Goal: Information Seeking & Learning: Understand process/instructions

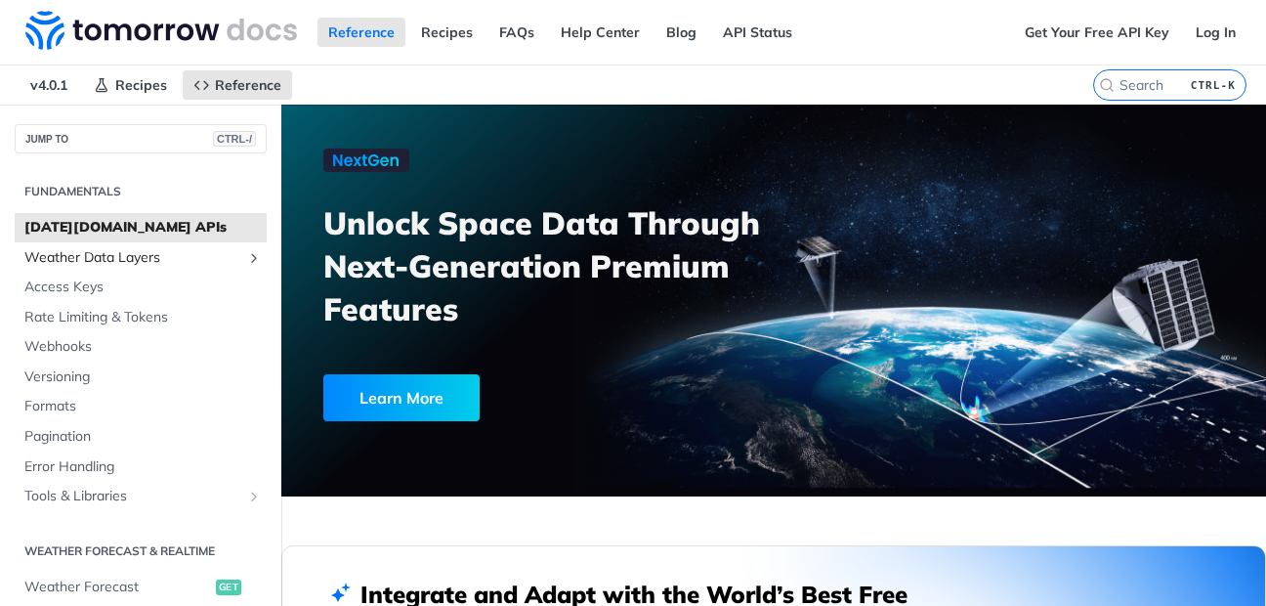
scroll to position [938, 0]
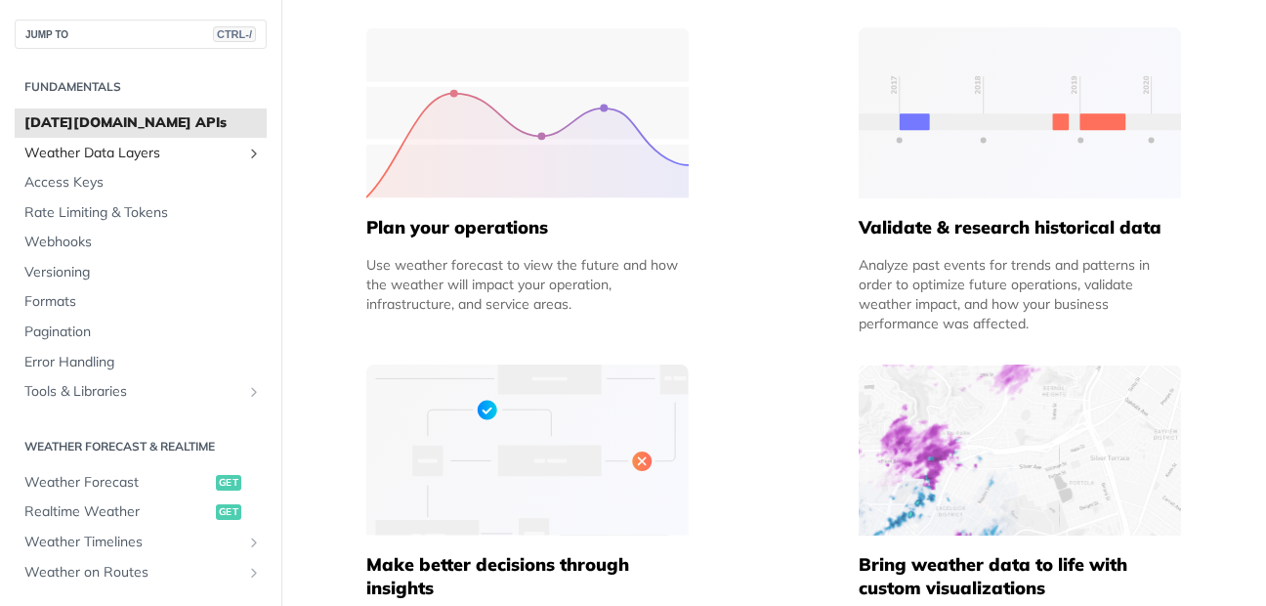
click at [60, 163] on link "Weather Data Layers" at bounding box center [141, 153] width 252 height 29
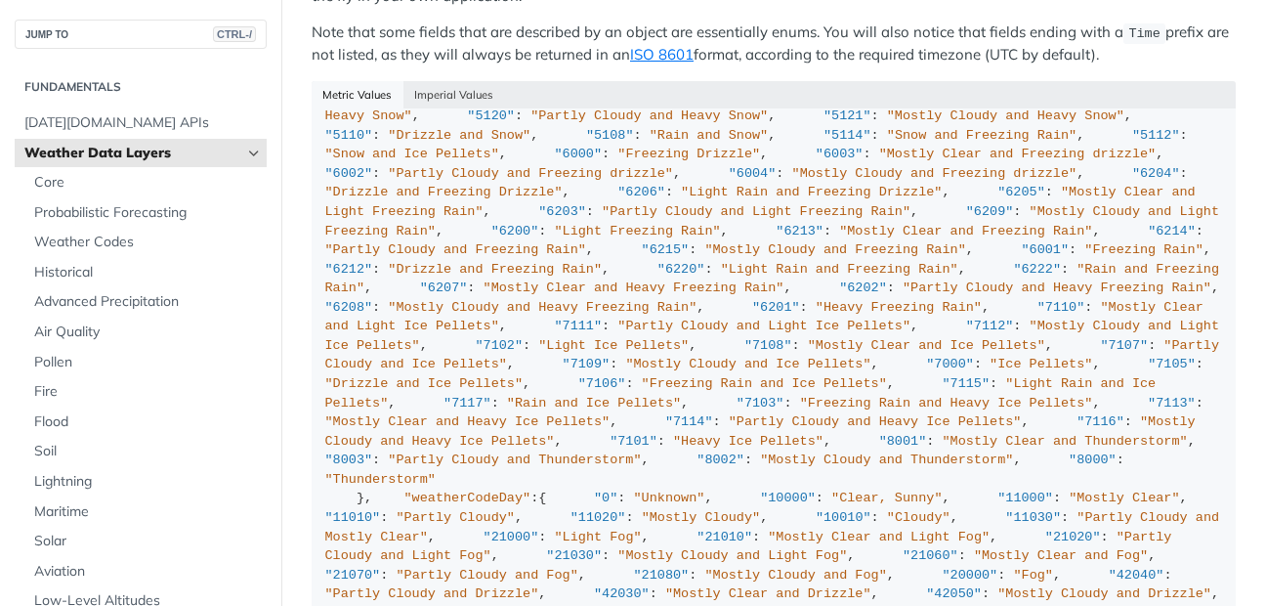
scroll to position [2228, 0]
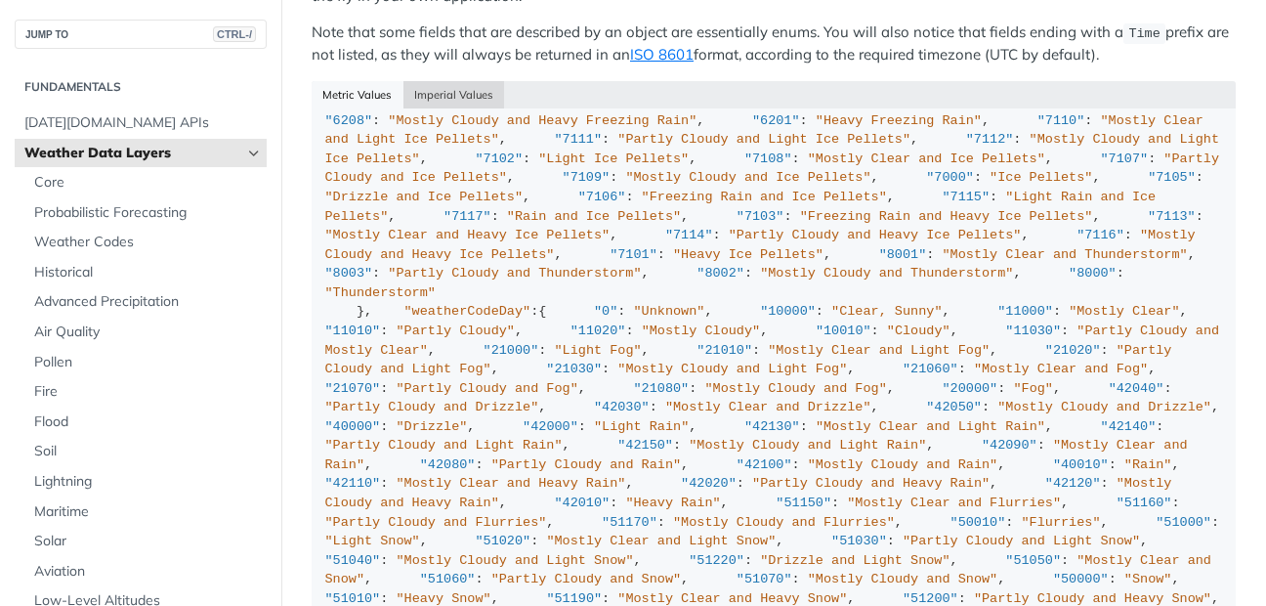
click at [480, 94] on button "Imperial Values" at bounding box center [455, 94] width 102 height 27
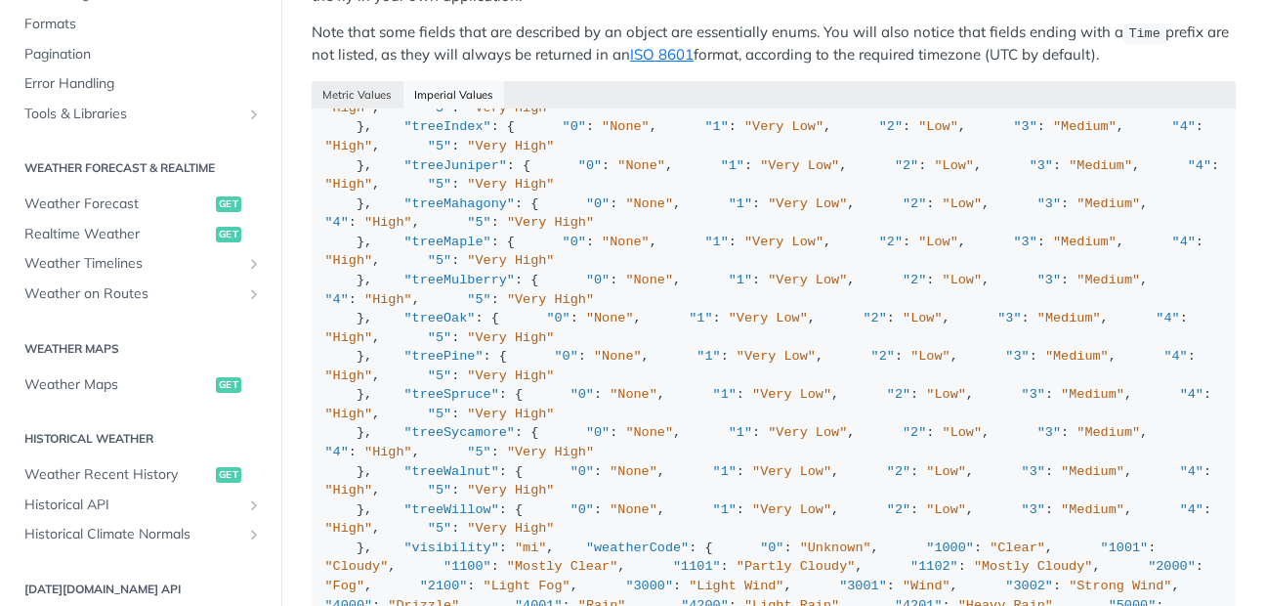
scroll to position [821, 0]
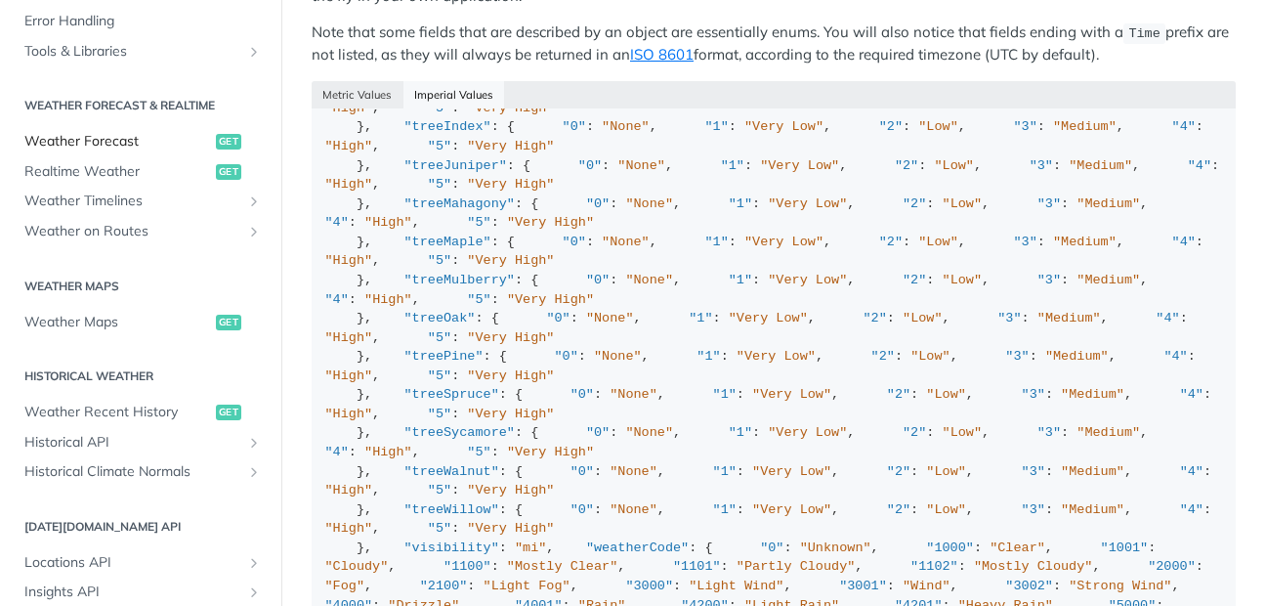
click at [100, 139] on span "Weather Forecast" at bounding box center [117, 142] width 187 height 20
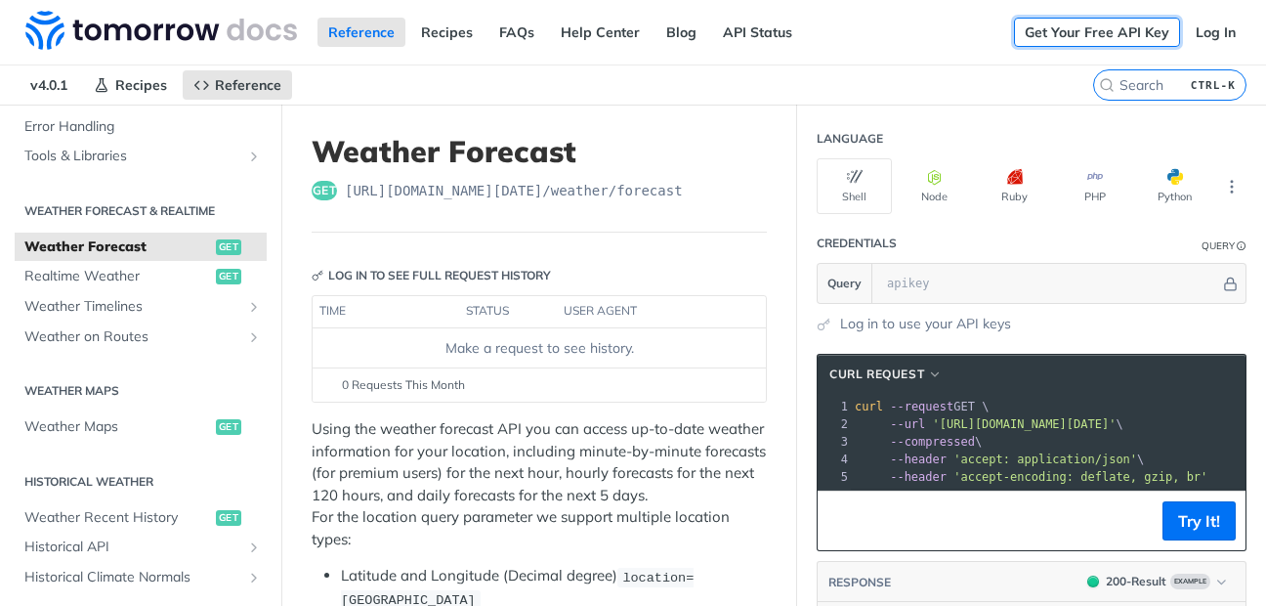
click at [1098, 35] on link "Get Your Free API Key" at bounding box center [1097, 32] width 166 height 29
click at [1183, 181] on span "button" at bounding box center [1183, 177] width 0 height 16
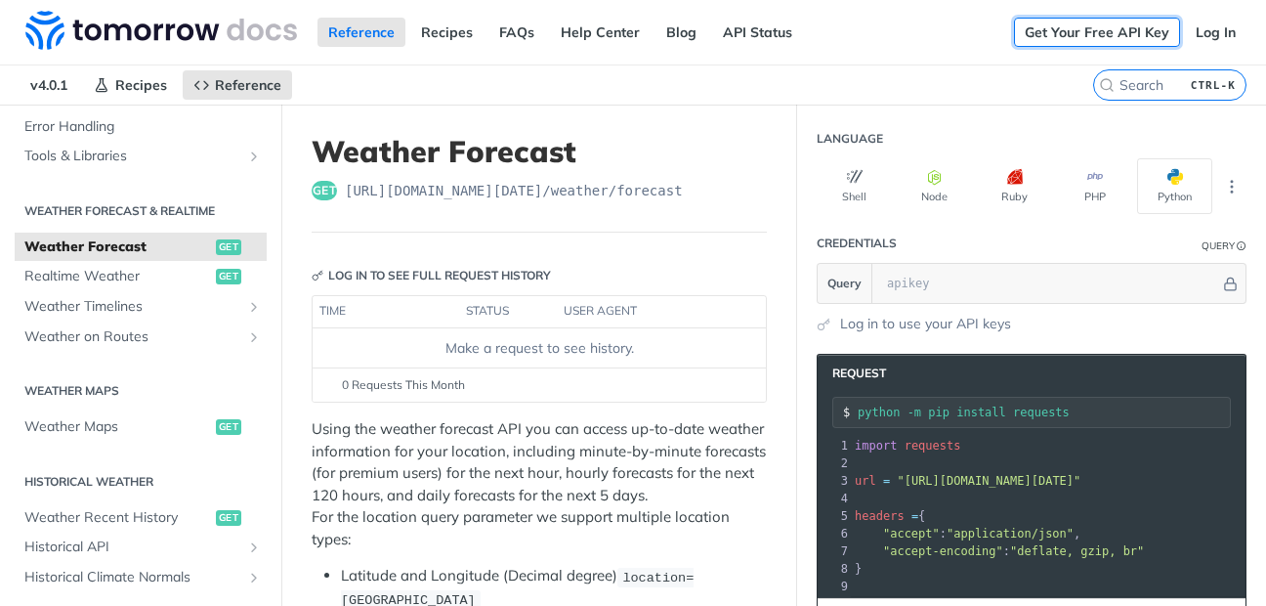
click at [1101, 27] on link "Get Your Free API Key" at bounding box center [1097, 32] width 166 height 29
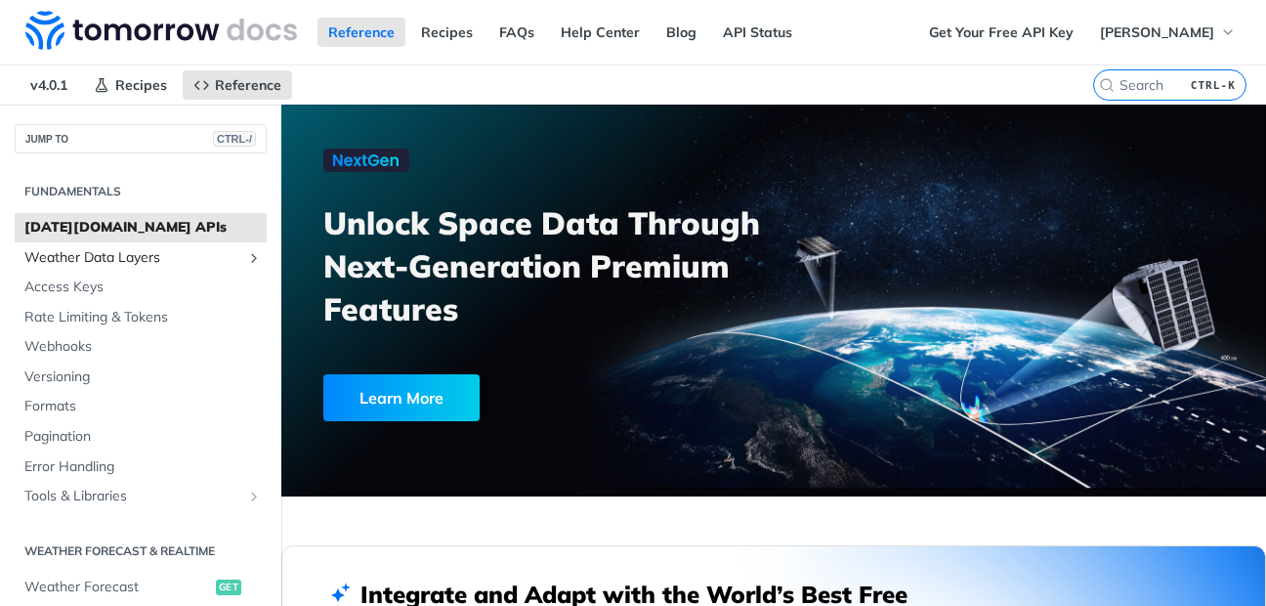
click at [134, 257] on span "Weather Data Layers" at bounding box center [132, 258] width 217 height 20
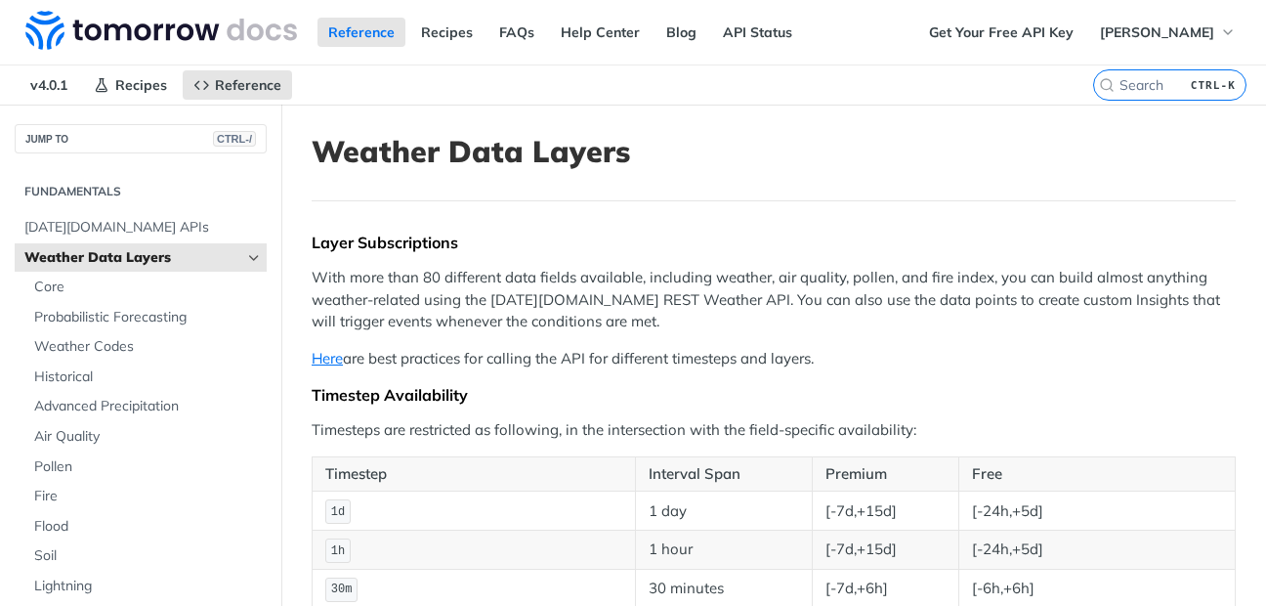
click at [129, 261] on span "Weather Data Layers" at bounding box center [132, 258] width 217 height 20
click at [121, 343] on span "Weather Codes" at bounding box center [148, 347] width 228 height 20
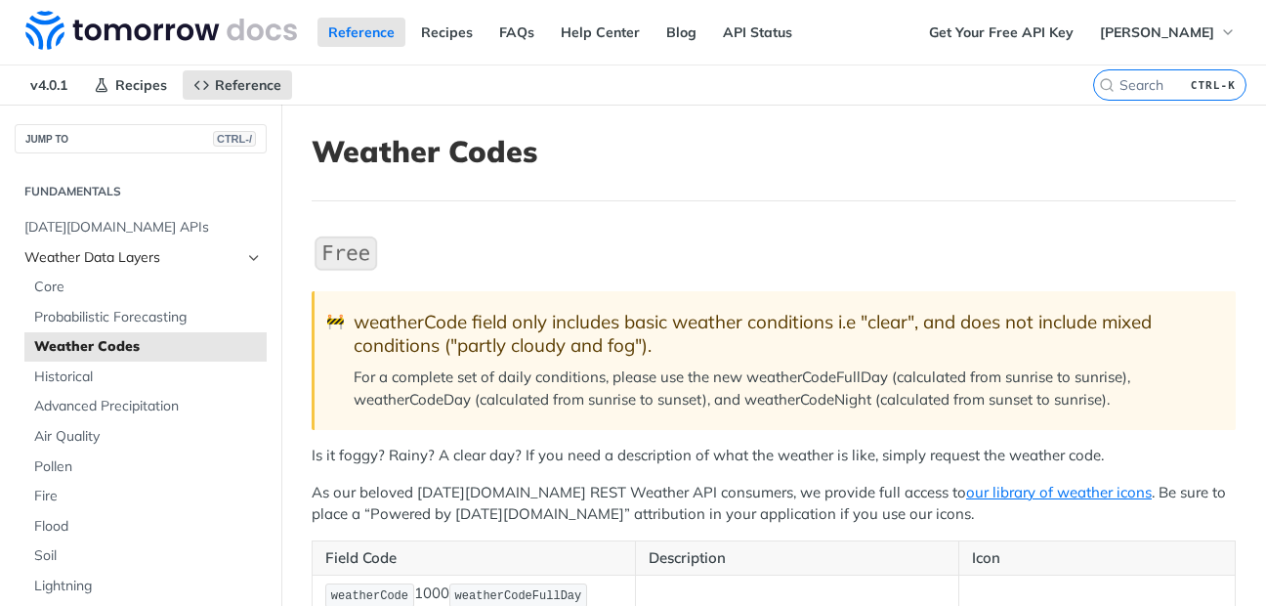
click at [246, 252] on icon "Hide subpages for Weather Data Layers" at bounding box center [254, 258] width 16 height 16
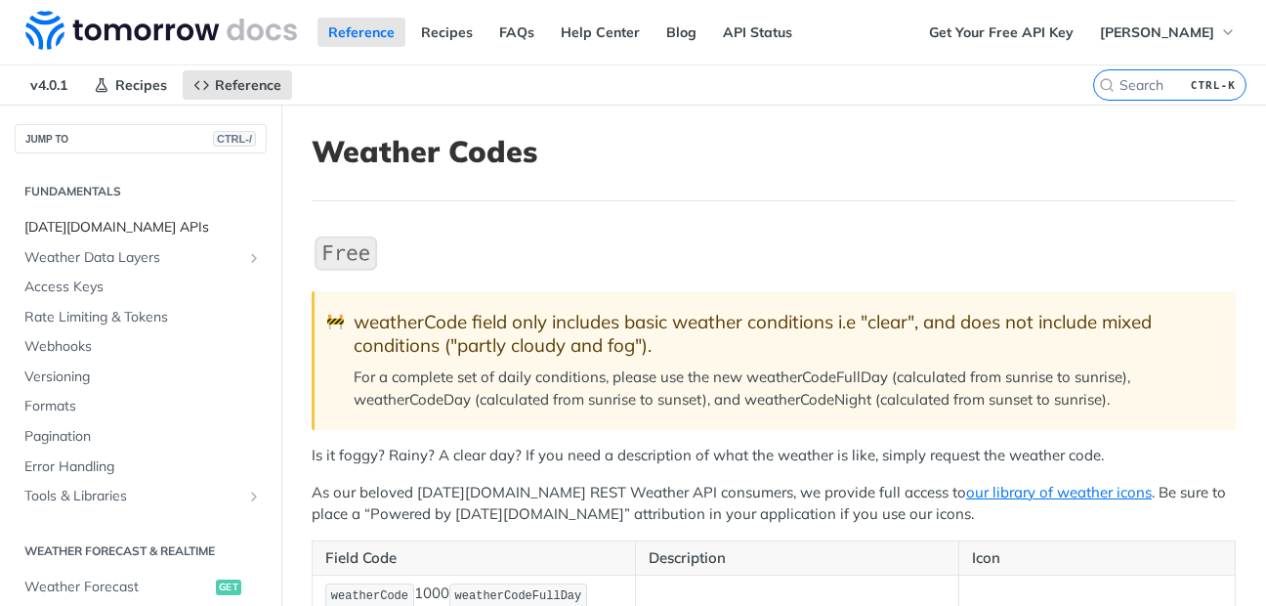
click at [89, 228] on span "[DATE][DOMAIN_NAME] APIs" at bounding box center [142, 228] width 237 height 20
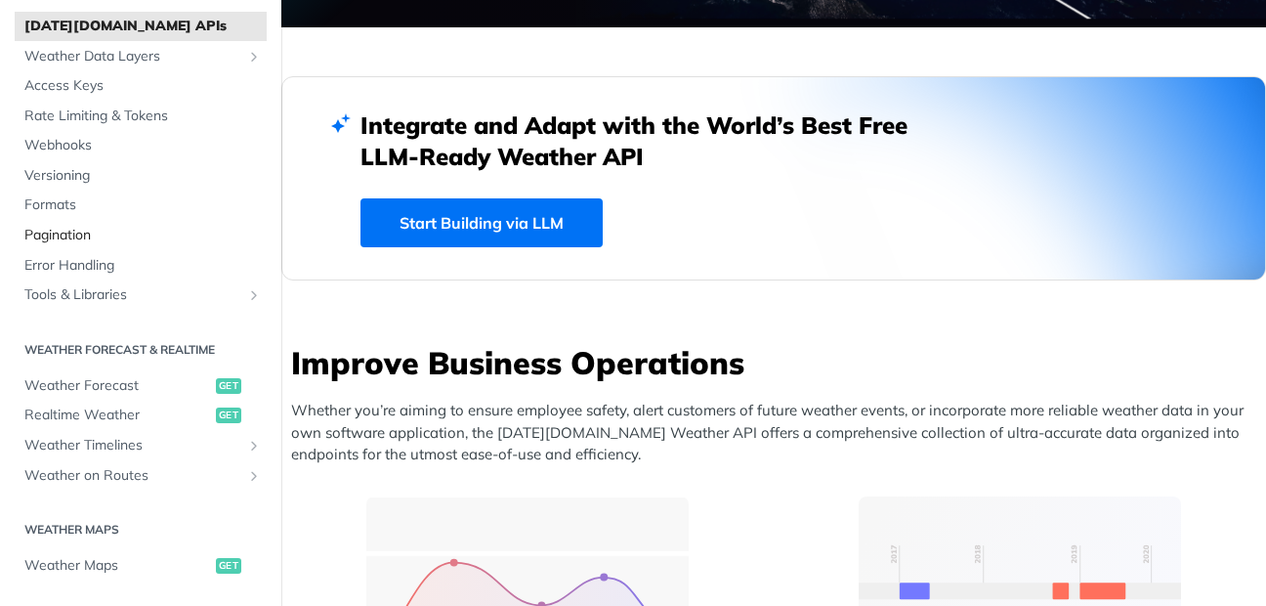
scroll to position [235, 0]
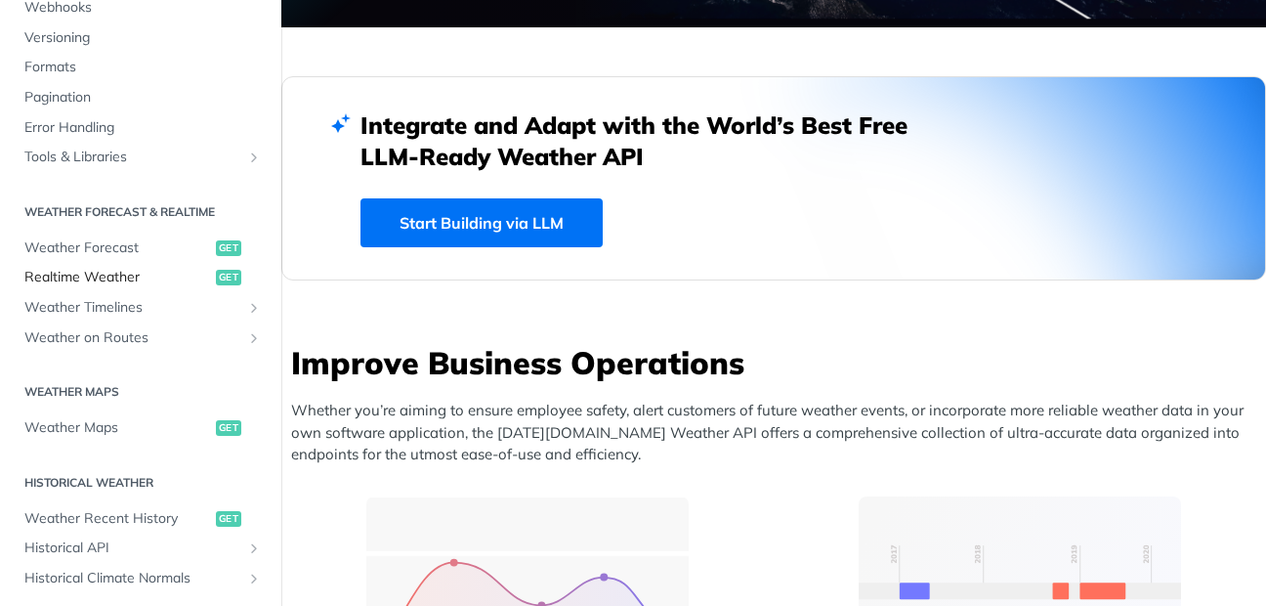
click at [100, 265] on link "Realtime Weather get" at bounding box center [141, 277] width 252 height 29
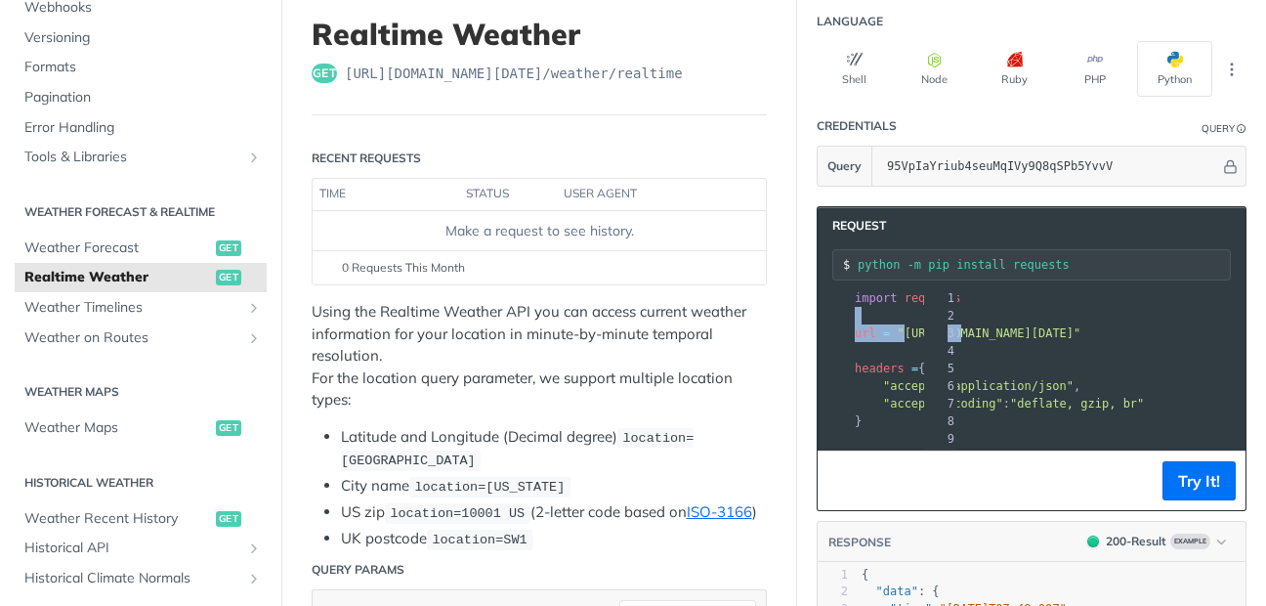
drag, startPoint x: 890, startPoint y: 336, endPoint x: 1232, endPoint y: 327, distance: 342.1
click at [1232, 327] on section "Request python -m pip install requests xxxxxxxxxx 12 1 import requests 2 ​ 3 ur…" at bounding box center [1031, 490] width 469 height 606
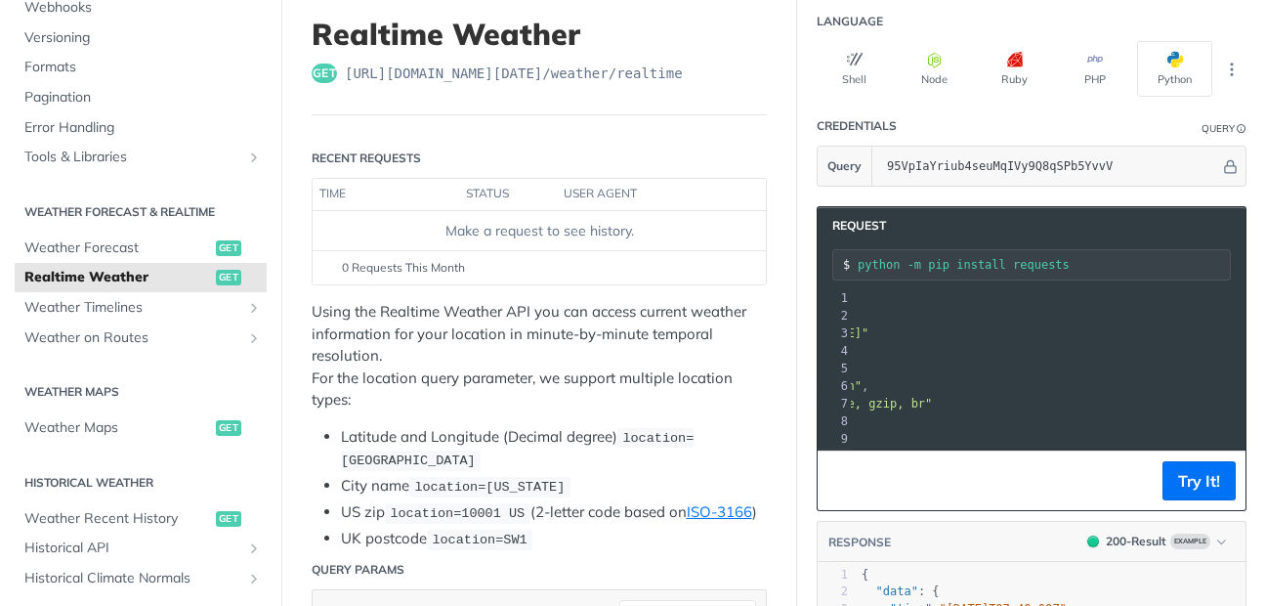
click at [869, 335] on span ""[URL][DOMAIN_NAME][DATE]"" at bounding box center [777, 333] width 184 height 14
click at [869, 334] on span ""[URL][DOMAIN_NAME][DATE]"" at bounding box center [777, 333] width 184 height 14
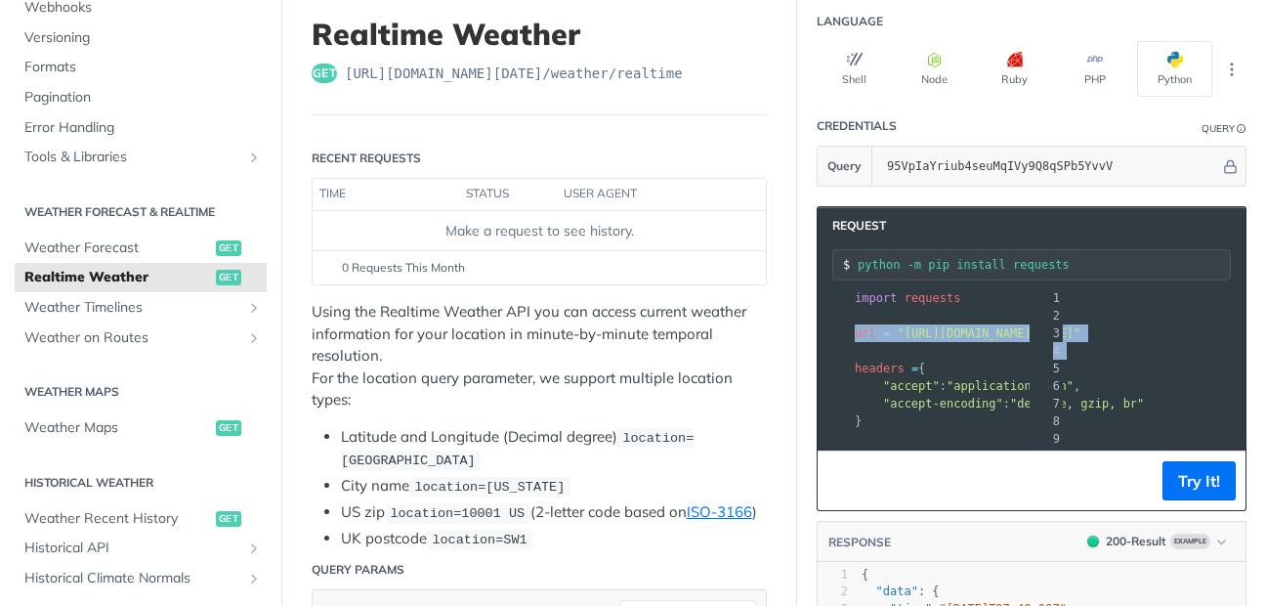
click at [1041, 334] on span ""[URL][DOMAIN_NAME][DATE]"" at bounding box center [989, 333] width 184 height 14
click at [1052, 364] on pre "headers = {" at bounding box center [1235, 369] width 769 height 18
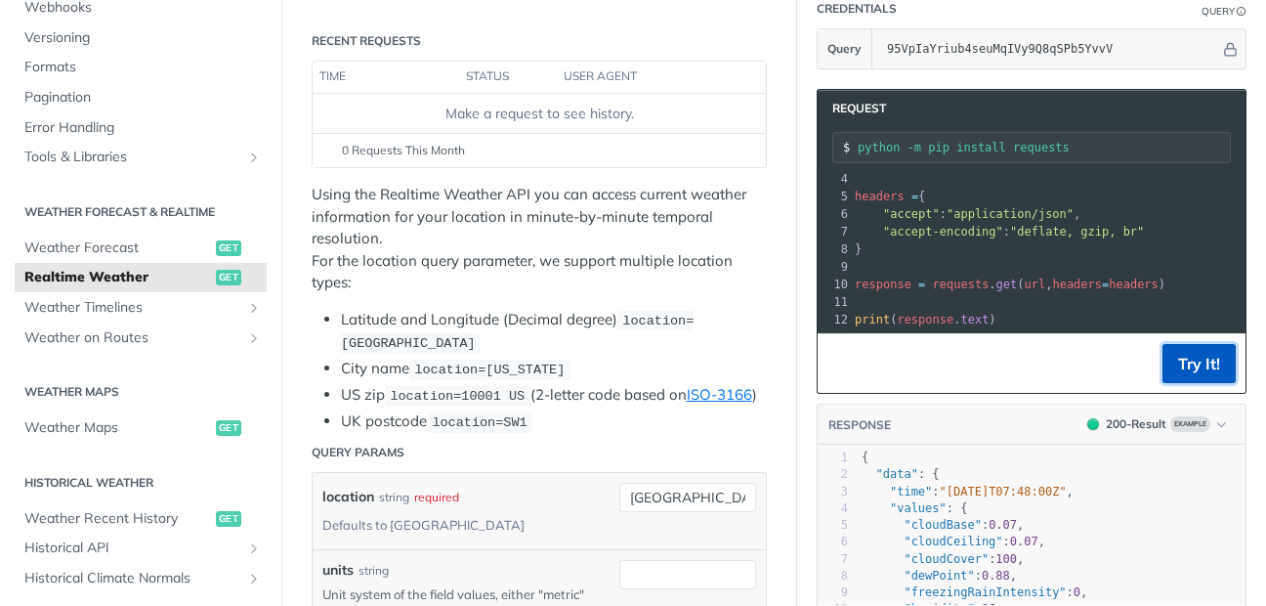
click at [1193, 367] on button "Try It!" at bounding box center [1199, 363] width 73 height 39
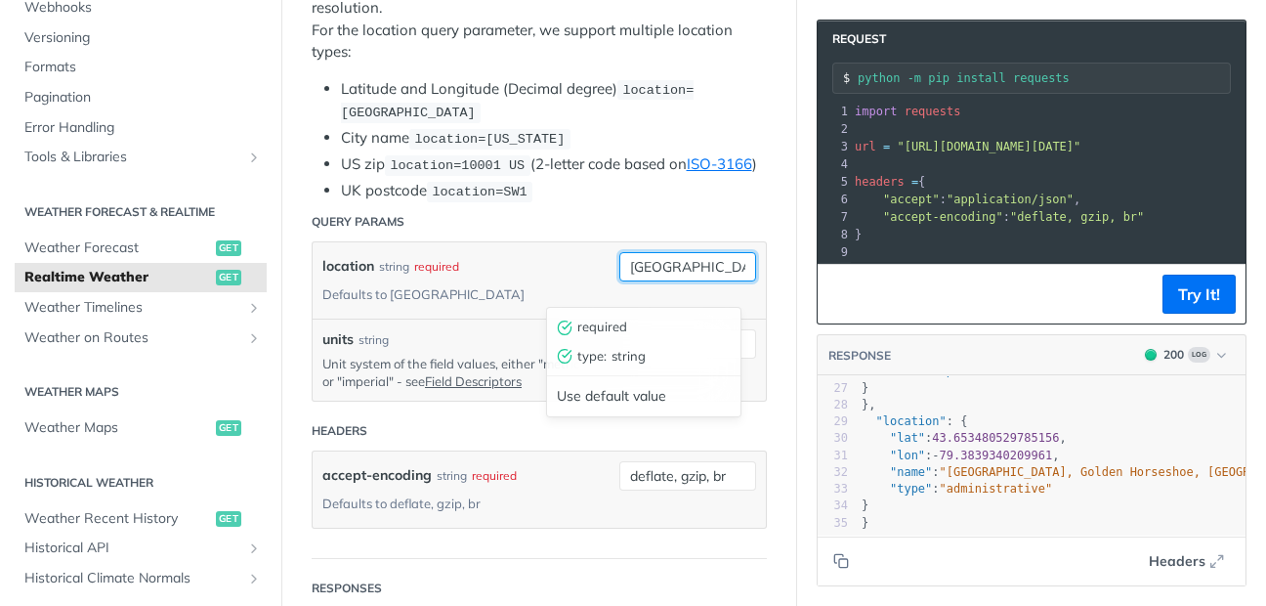
click at [665, 281] on input "[GEOGRAPHIC_DATA]" at bounding box center [688, 266] width 137 height 29
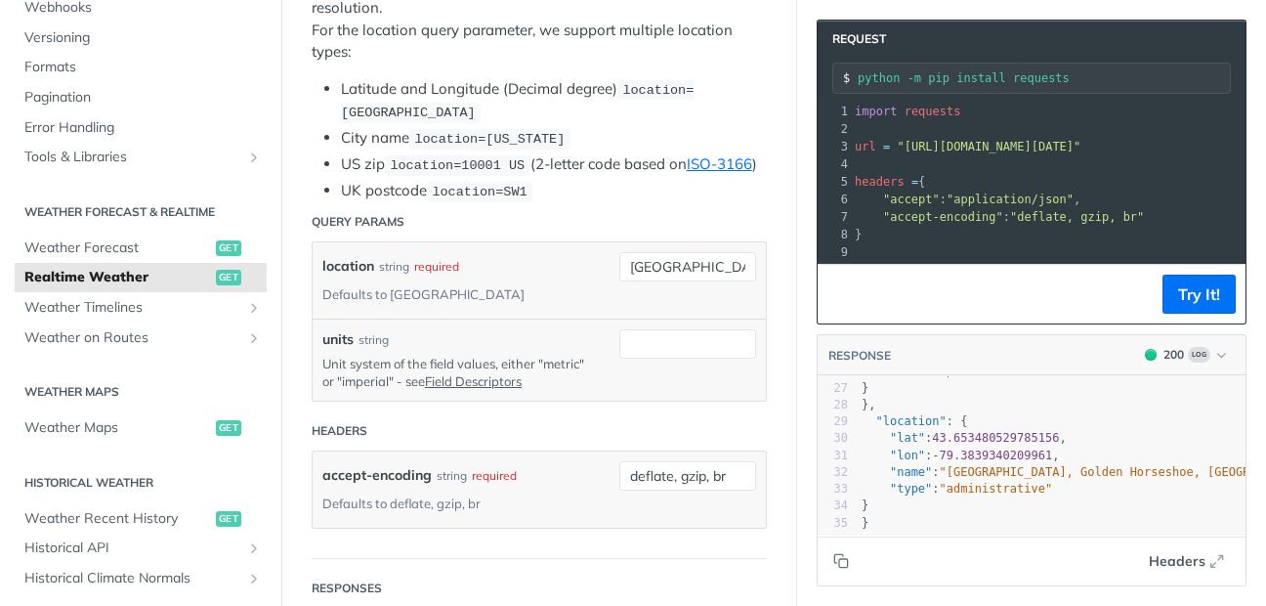
click at [505, 309] on div "location string required Defaults to [GEOGRAPHIC_DATA]" at bounding box center [456, 280] width 268 height 57
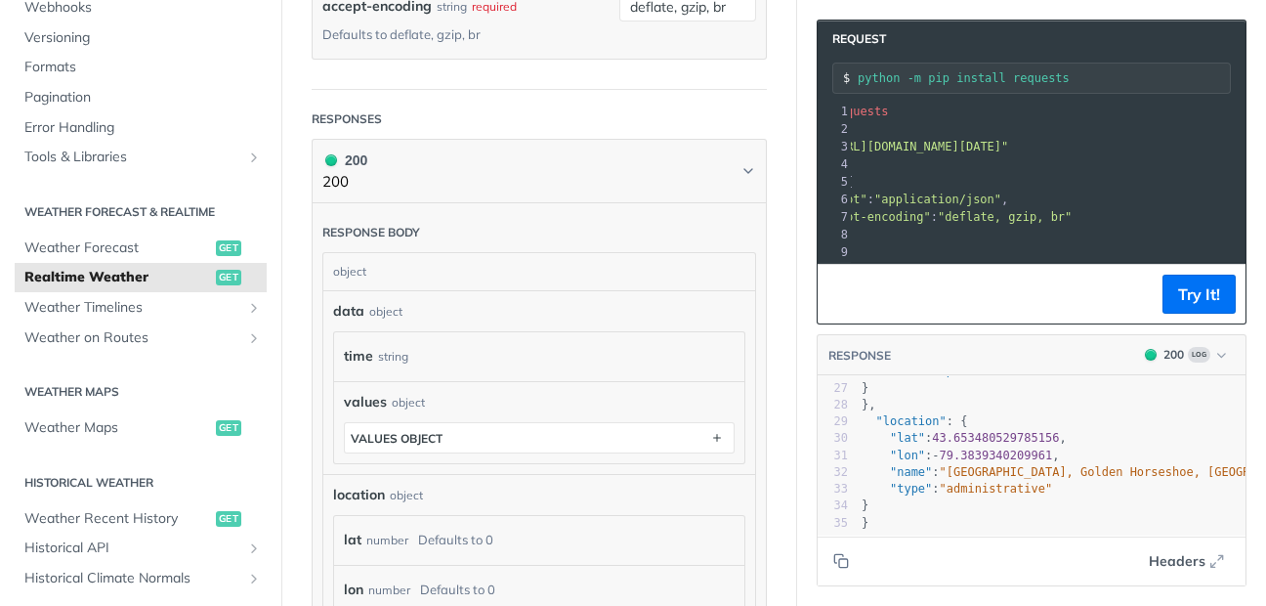
scroll to position [0, 161]
click at [920, 147] on span ""[URL][DOMAIN_NAME][DATE]"" at bounding box center [828, 147] width 184 height 14
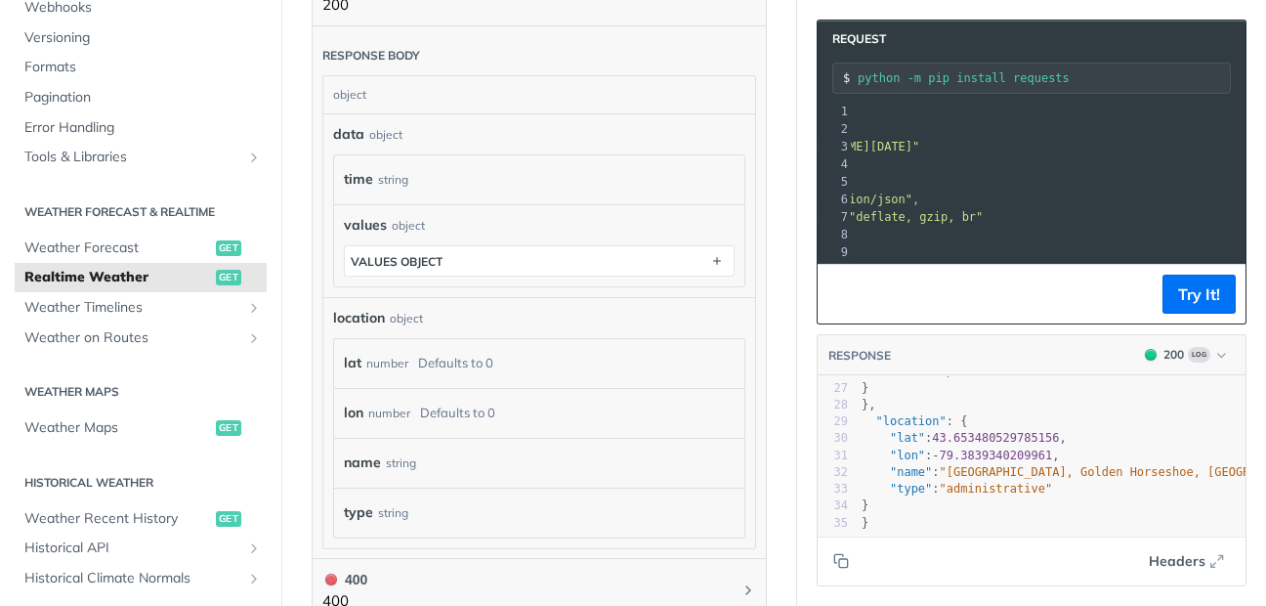
scroll to position [1173, 0]
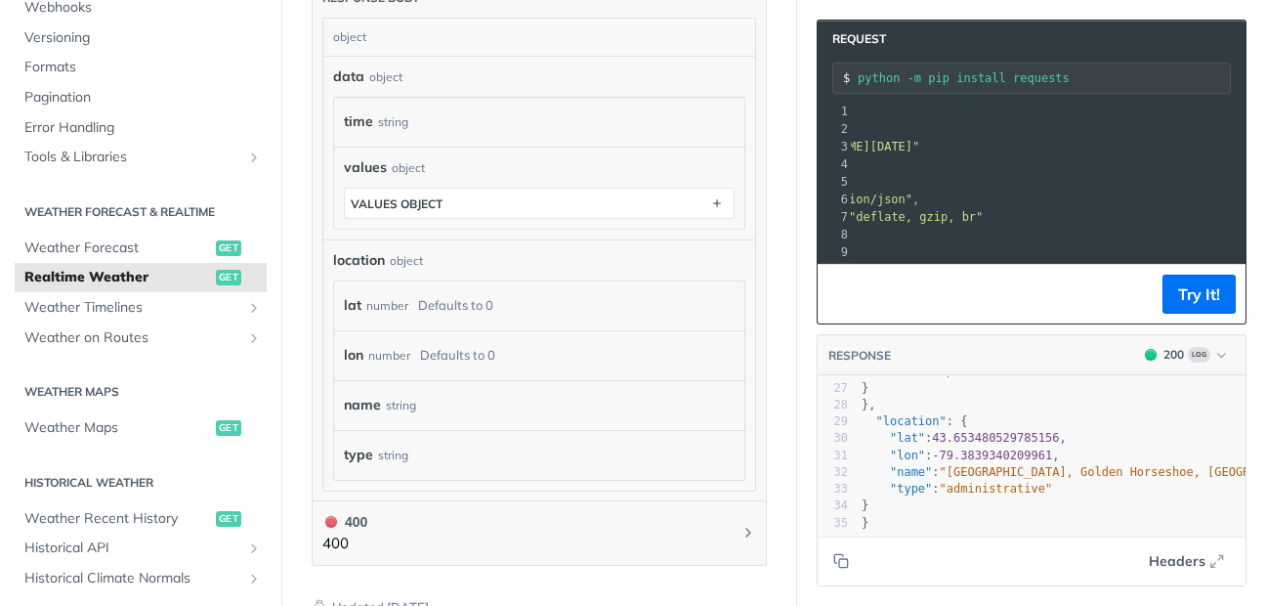
click at [488, 320] on div "Defaults to 0" at bounding box center [455, 305] width 75 height 28
click at [459, 369] on div "Defaults to 0" at bounding box center [457, 355] width 75 height 28
click at [447, 420] on div "name string" at bounding box center [529, 405] width 371 height 29
click at [427, 480] on div "type string" at bounding box center [539, 455] width 410 height 50
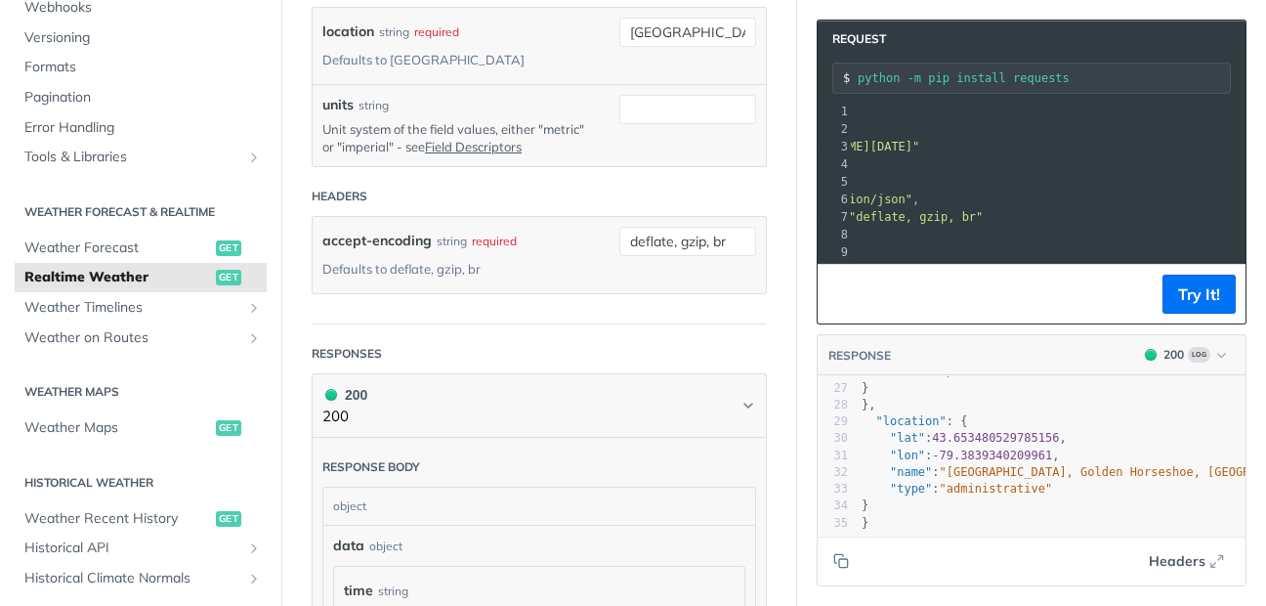
scroll to position [586, 0]
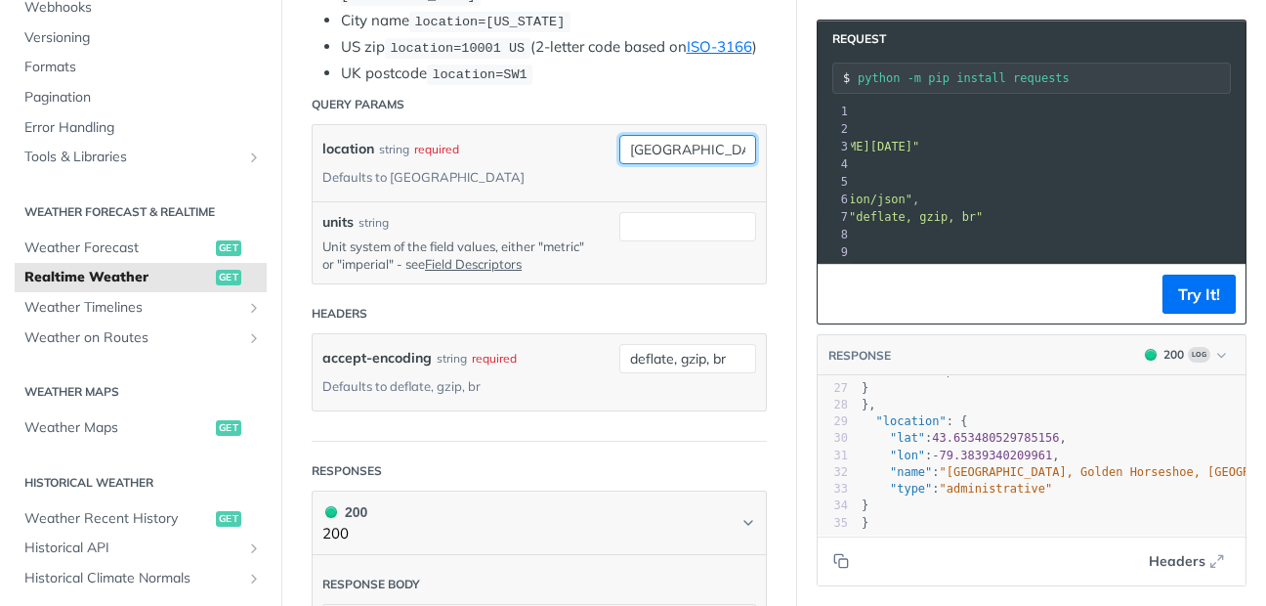
click at [647, 164] on input "[GEOGRAPHIC_DATA]" at bounding box center [688, 149] width 137 height 29
click at [672, 159] on input "[GEOGRAPHIC_DATA]" at bounding box center [688, 149] width 137 height 29
click at [670, 164] on input "[GEOGRAPHIC_DATA]" at bounding box center [688, 149] width 137 height 29
type input "t"
type input "india"
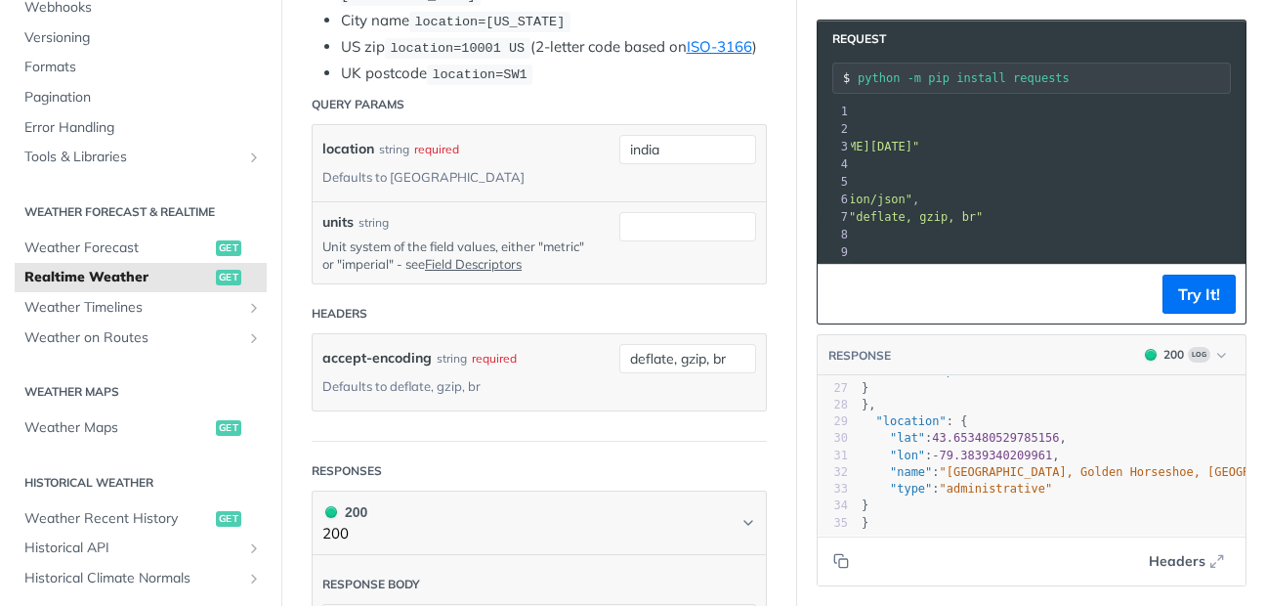
click at [565, 401] on div "accept-encoding string required Defaults to deflate, gzip, br" at bounding box center [456, 372] width 268 height 57
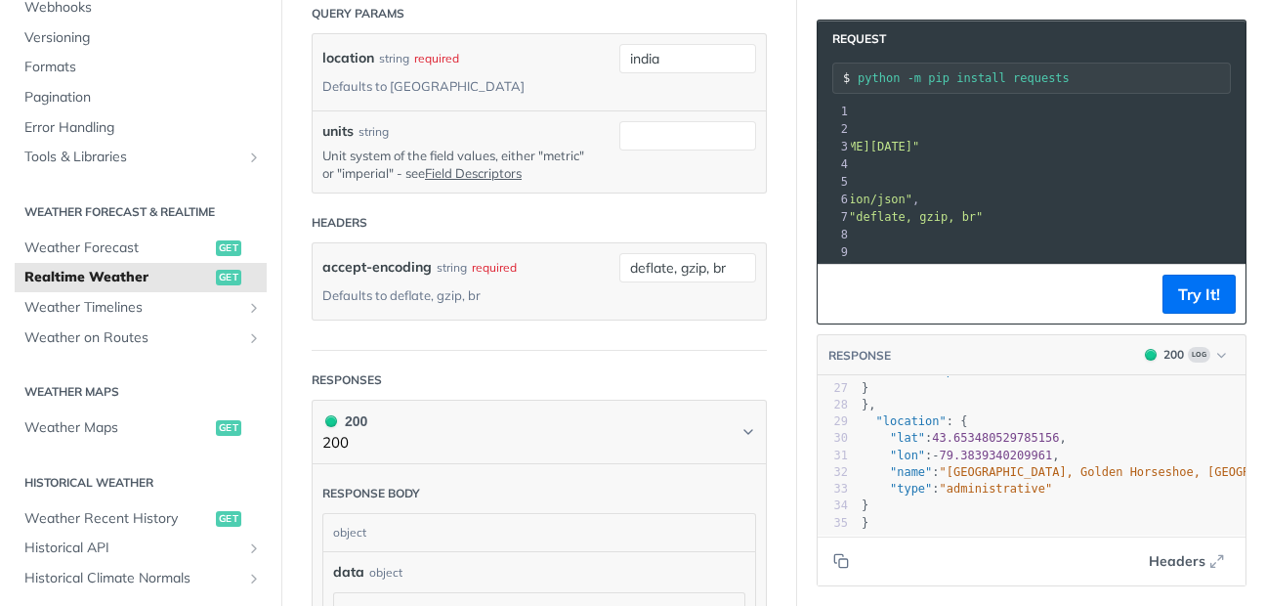
scroll to position [821, 0]
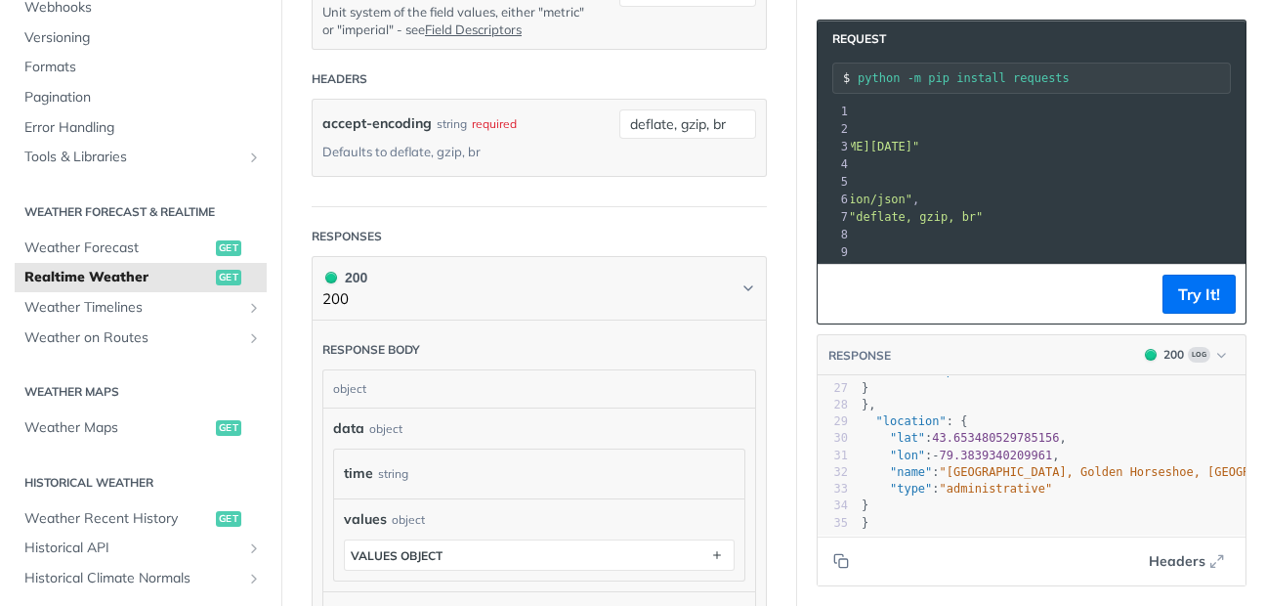
click at [407, 407] on div "object" at bounding box center [536, 388] width 427 height 37
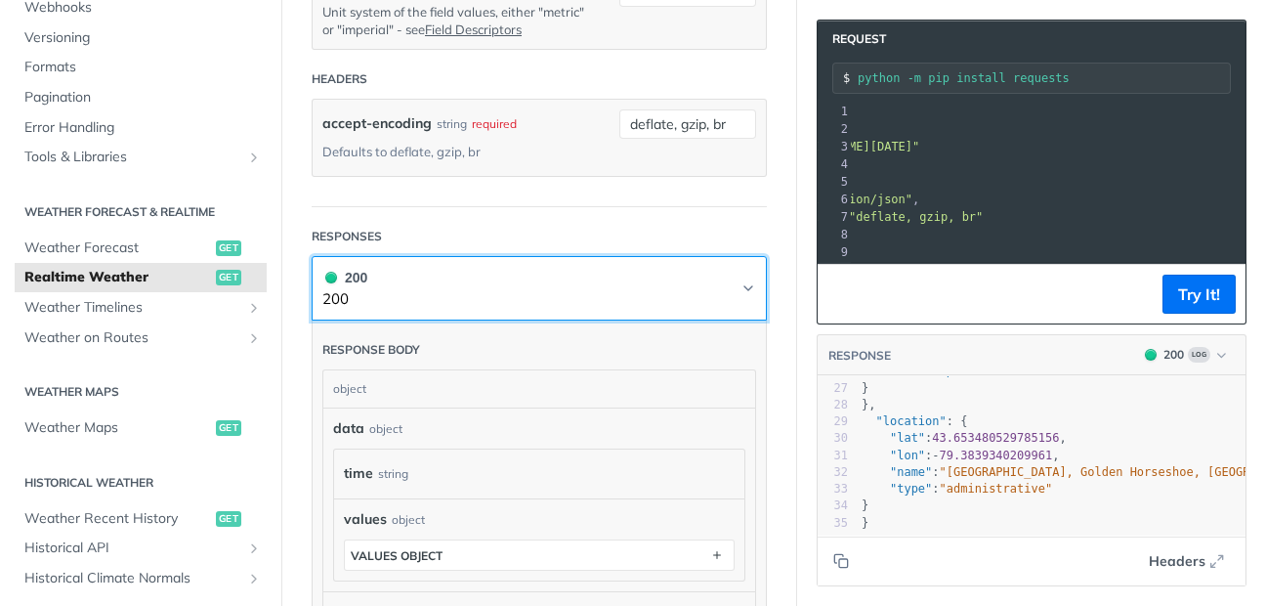
click at [741, 296] on icon "Chevron" at bounding box center [749, 288] width 16 height 16
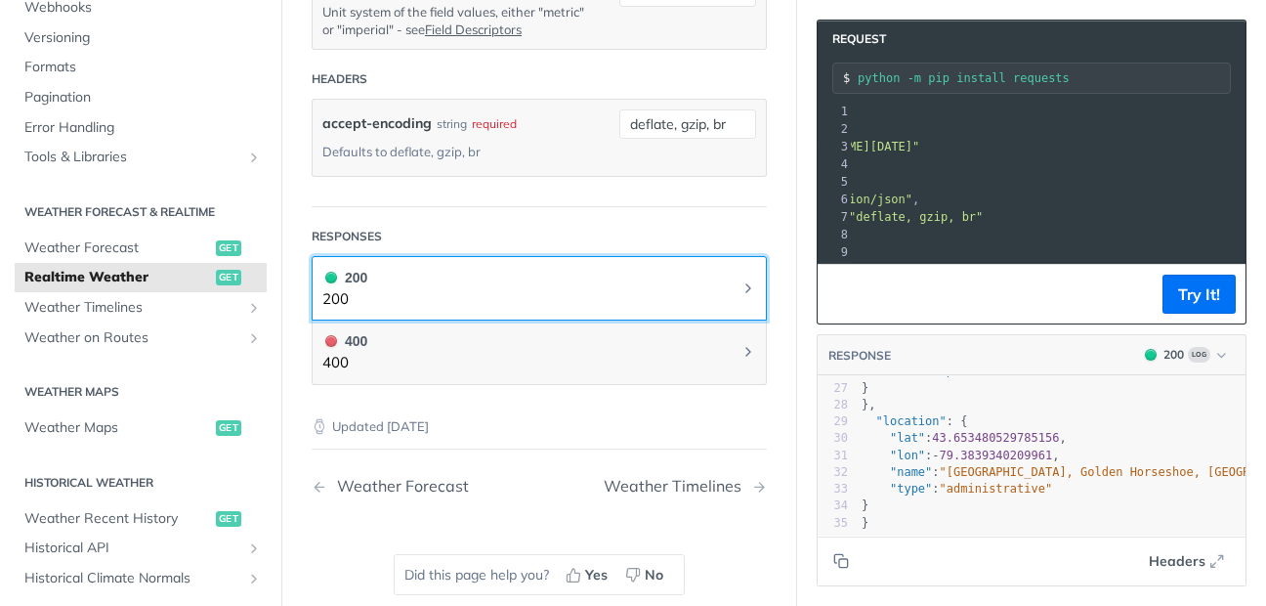
click at [741, 296] on icon "Chevron" at bounding box center [749, 288] width 16 height 16
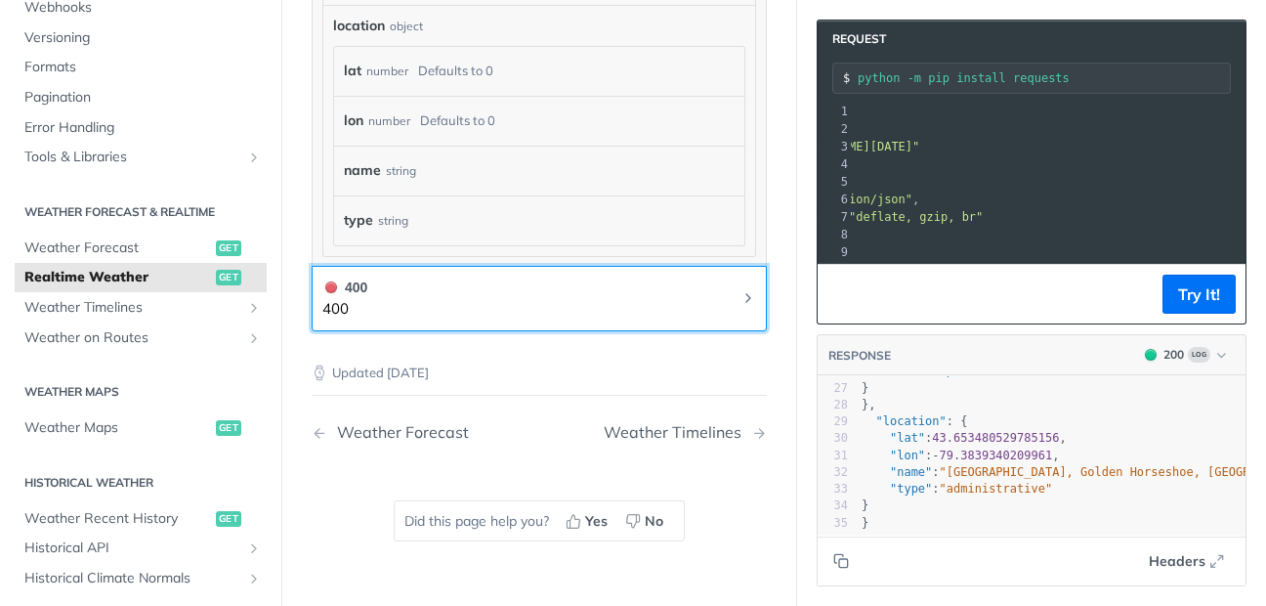
click at [553, 321] on button "400 400" at bounding box center [539, 299] width 434 height 44
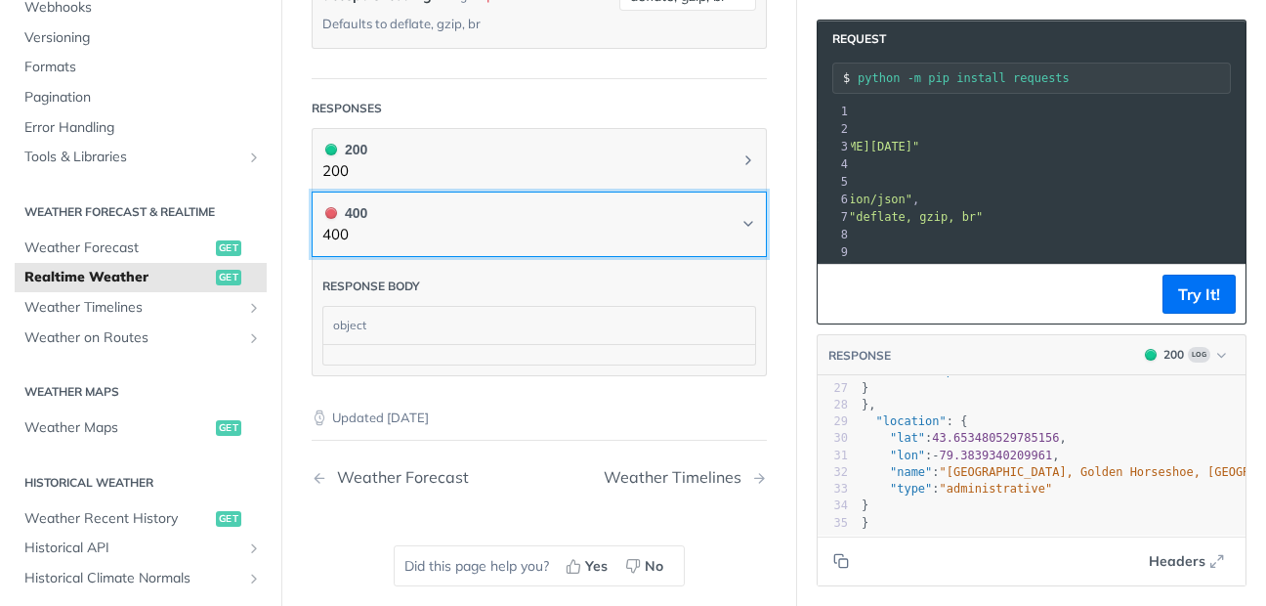
scroll to position [921, 0]
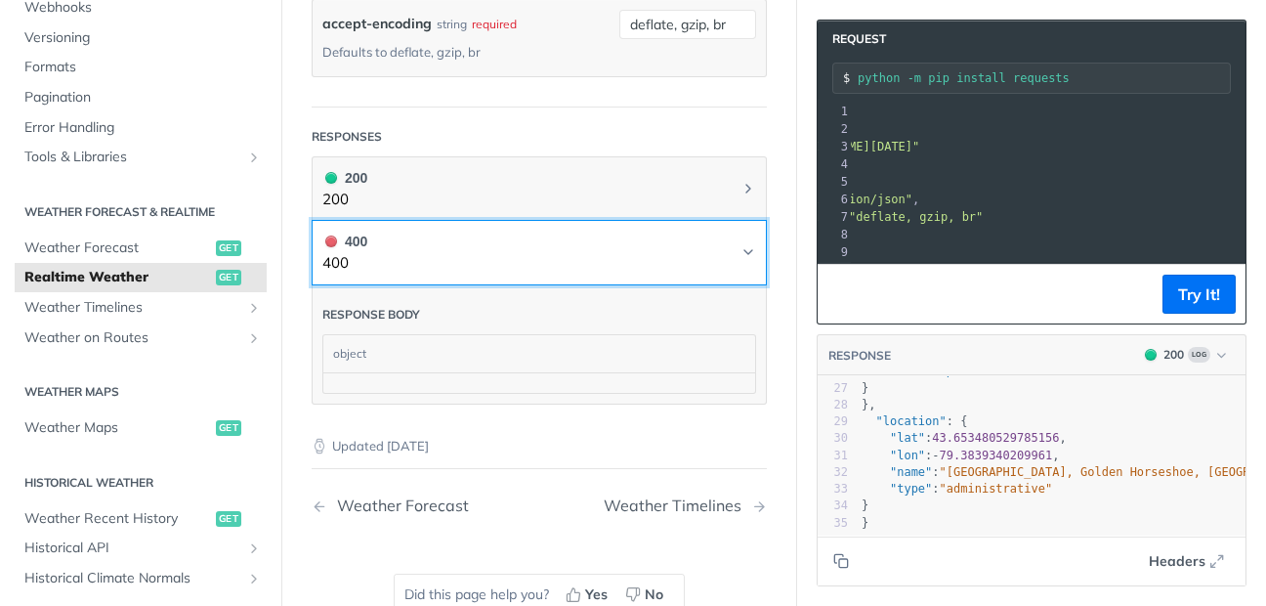
click at [590, 275] on button "400 400" at bounding box center [539, 253] width 434 height 44
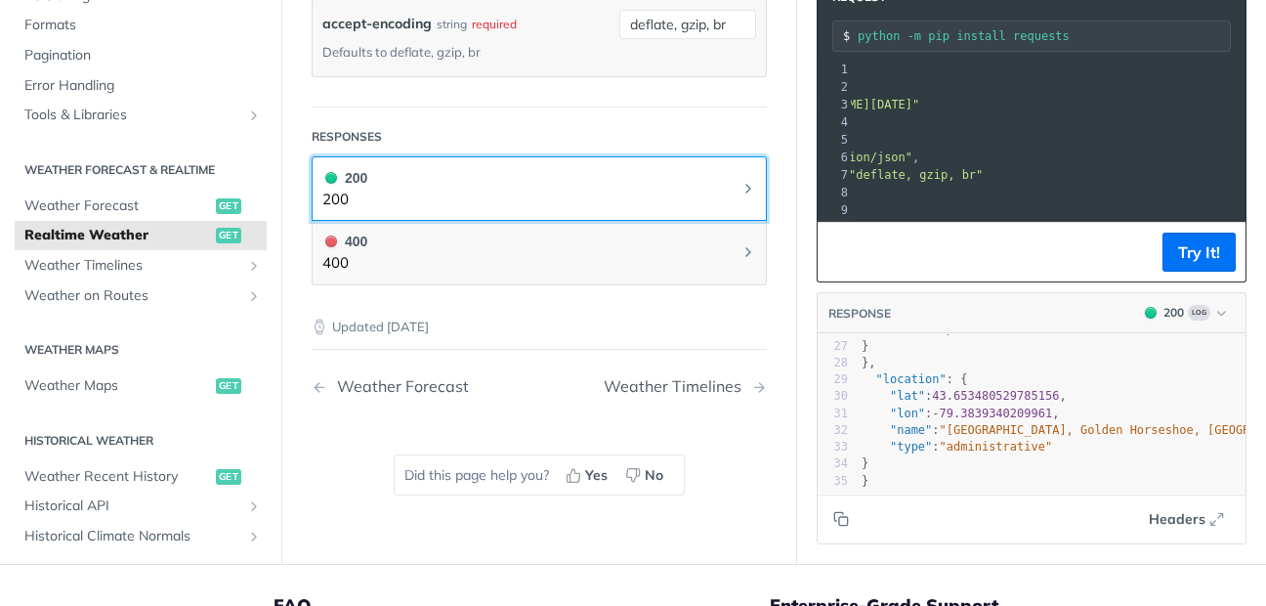
click at [698, 211] on button "200 200" at bounding box center [539, 189] width 434 height 44
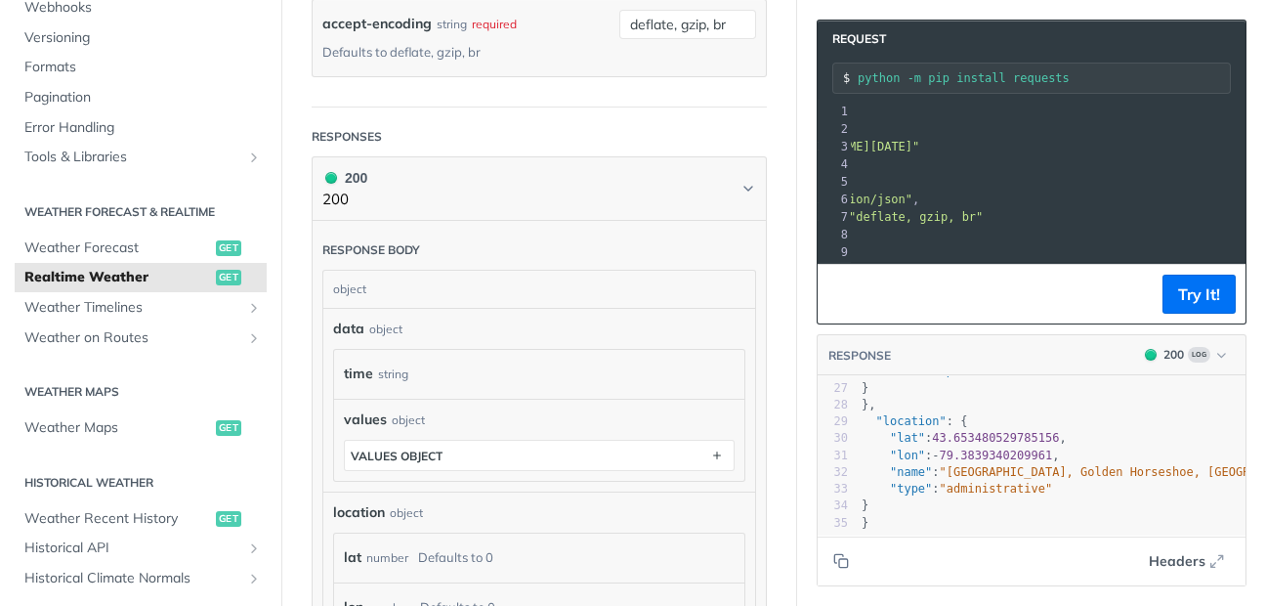
click at [442, 442] on div "values object values object" at bounding box center [539, 440] width 410 height 82
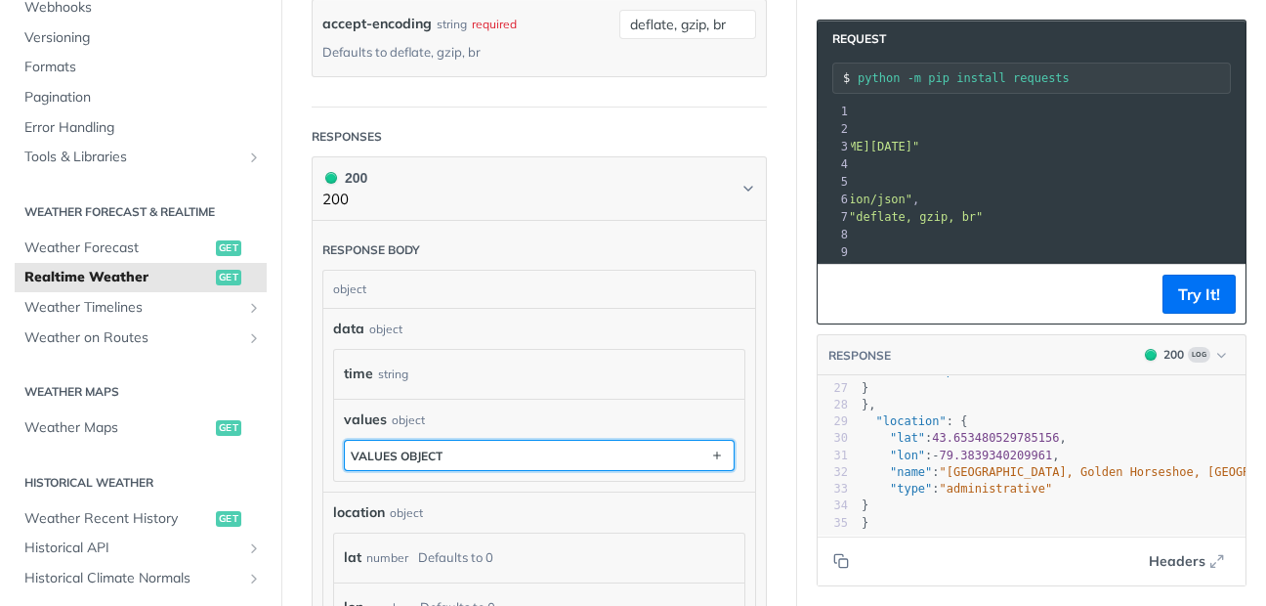
click at [446, 470] on button "values object" at bounding box center [539, 455] width 389 height 29
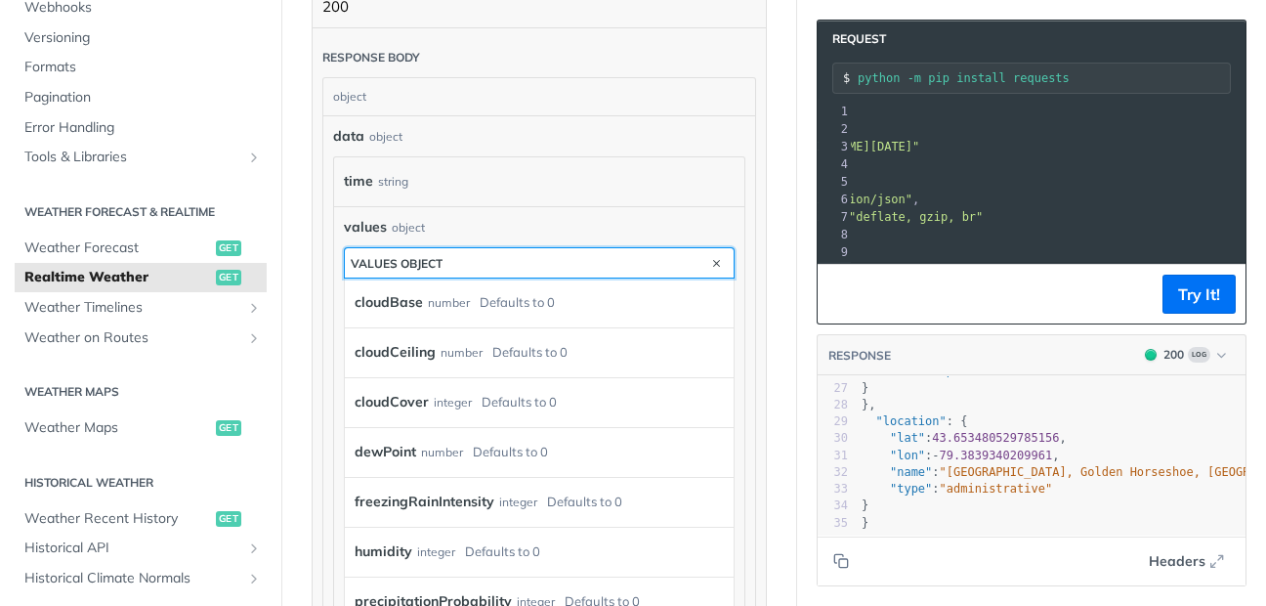
scroll to position [1155, 0]
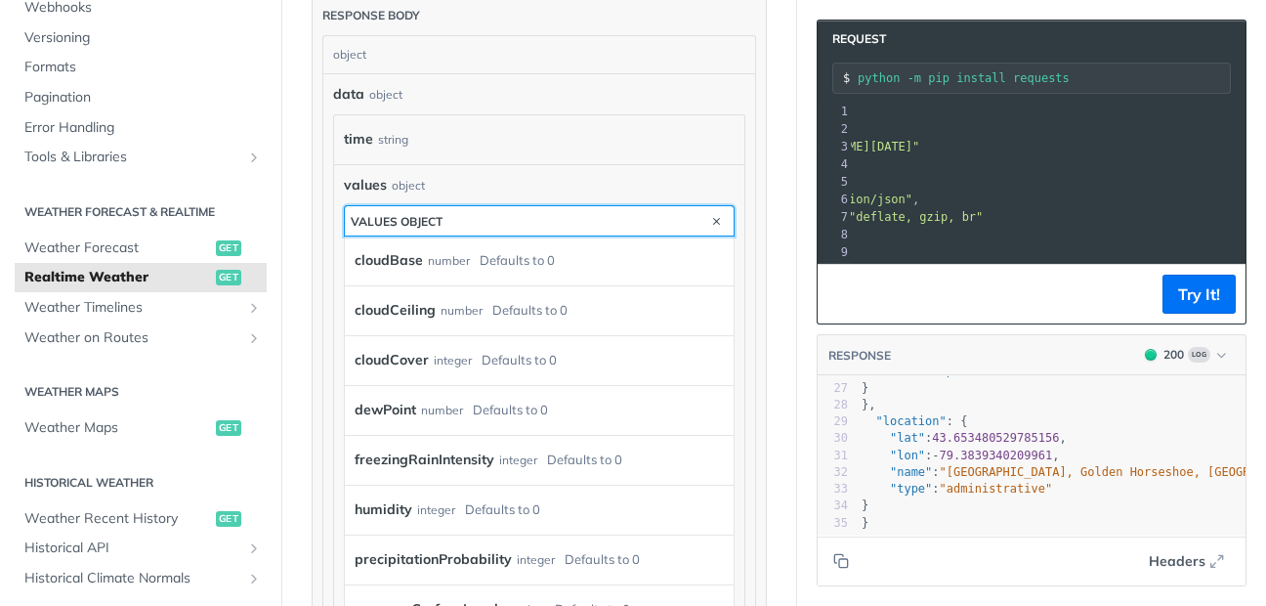
click at [514, 235] on button "values object" at bounding box center [539, 220] width 389 height 29
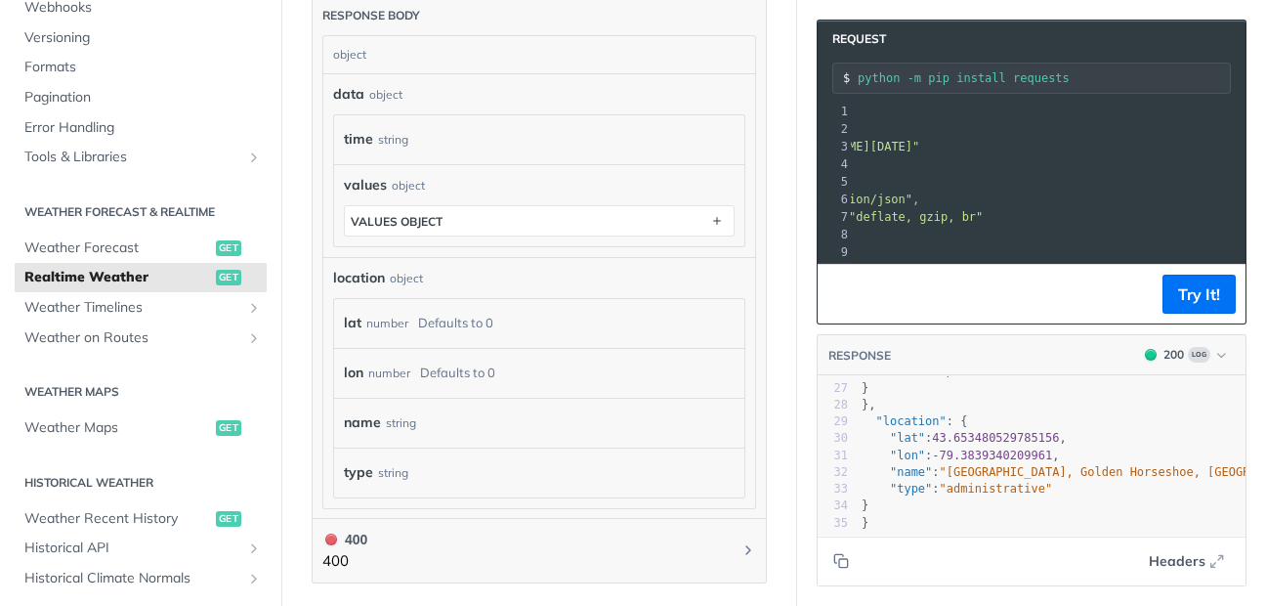
click at [419, 337] on div "Defaults to 0" at bounding box center [455, 323] width 75 height 28
click at [552, 338] on div "lat number Defaults to 0" at bounding box center [529, 323] width 371 height 29
drag, startPoint x: 552, startPoint y: 369, endPoint x: 489, endPoint y: 413, distance: 77.3
click at [513, 388] on div "lat number Defaults to 0 lon number Defaults to 0 name string type string" at bounding box center [539, 398] width 410 height 198
click at [486, 398] on div "lon number Defaults to 0" at bounding box center [539, 373] width 410 height 50
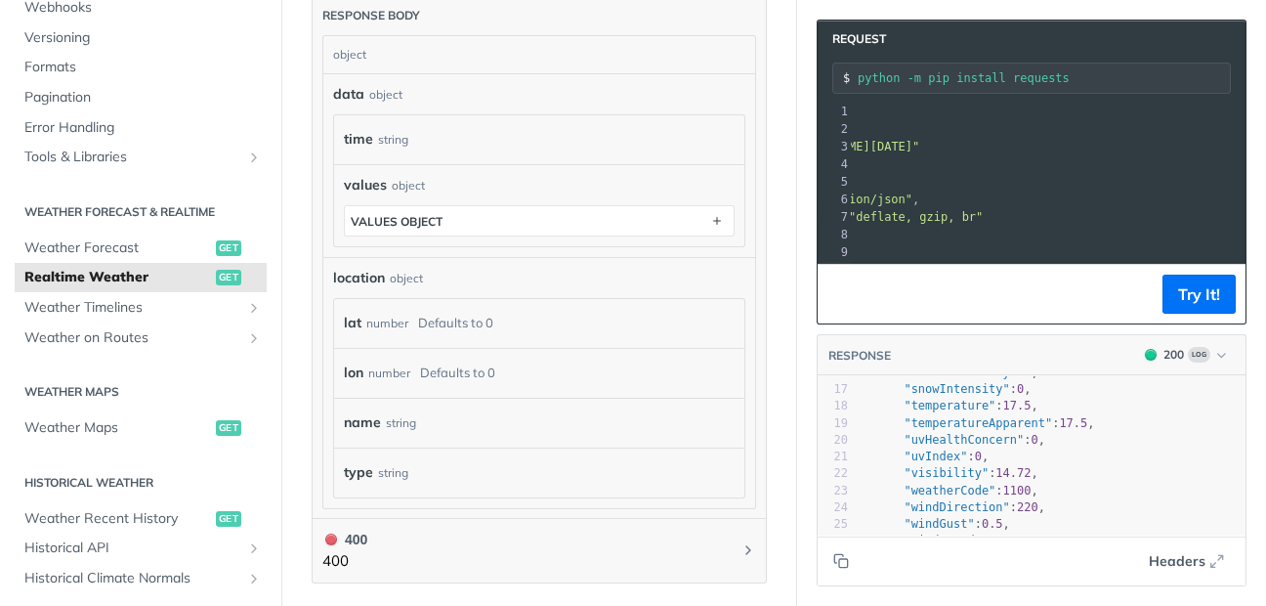
scroll to position [102, 0]
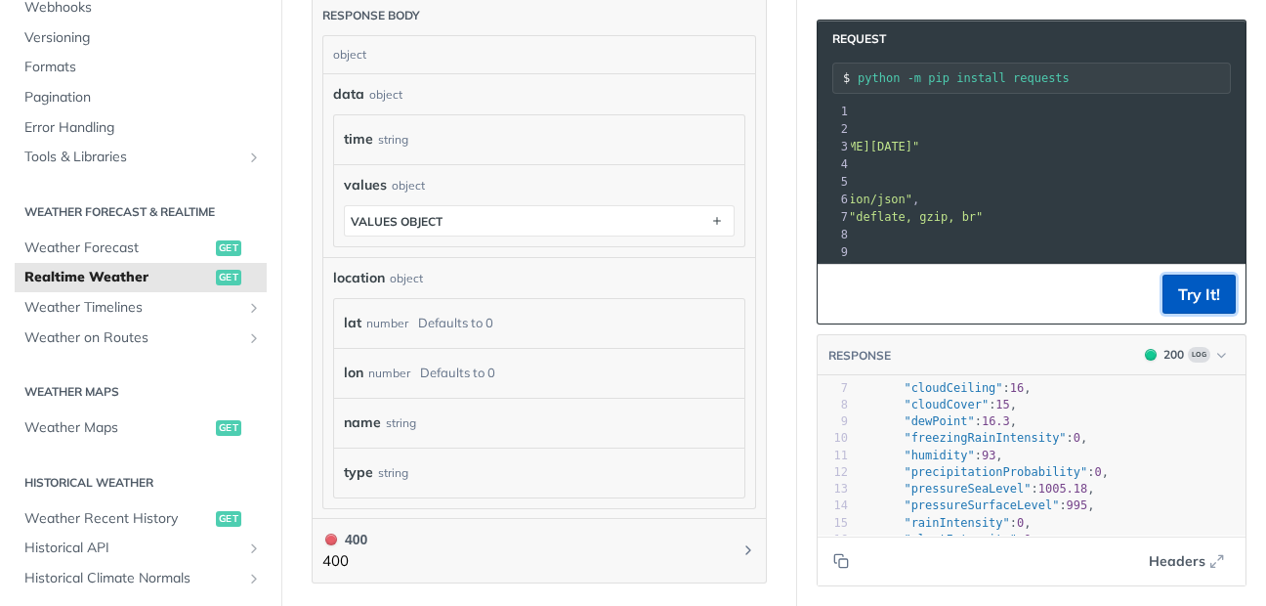
click at [1184, 290] on button "Try It!" at bounding box center [1199, 294] width 73 height 39
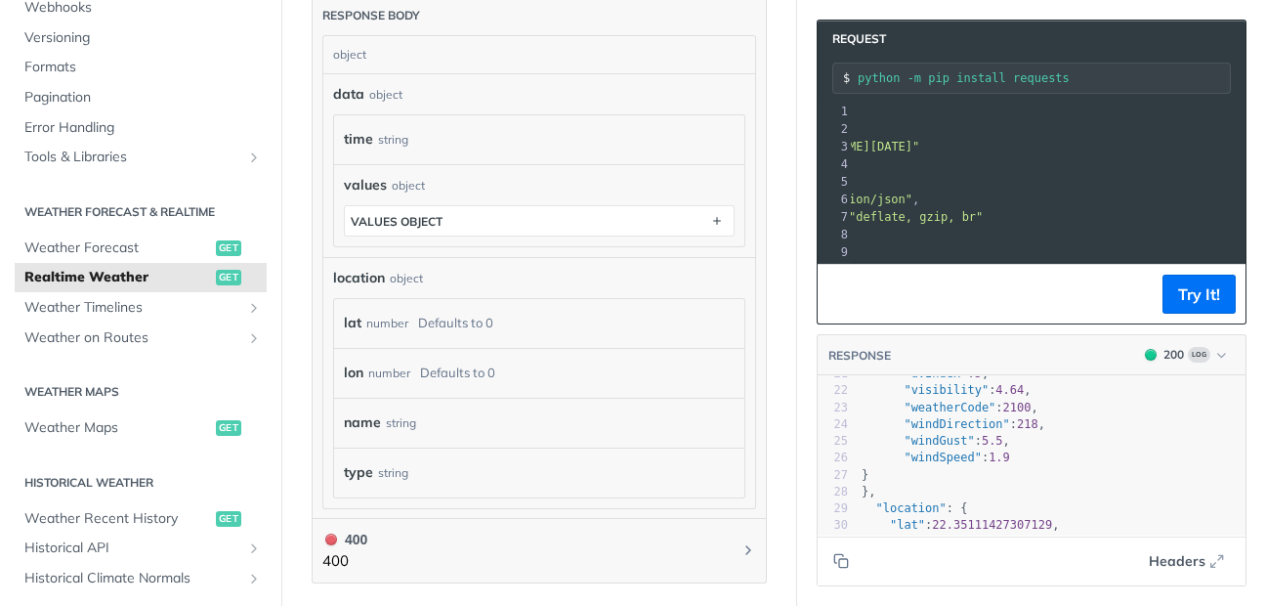
scroll to position [399, 0]
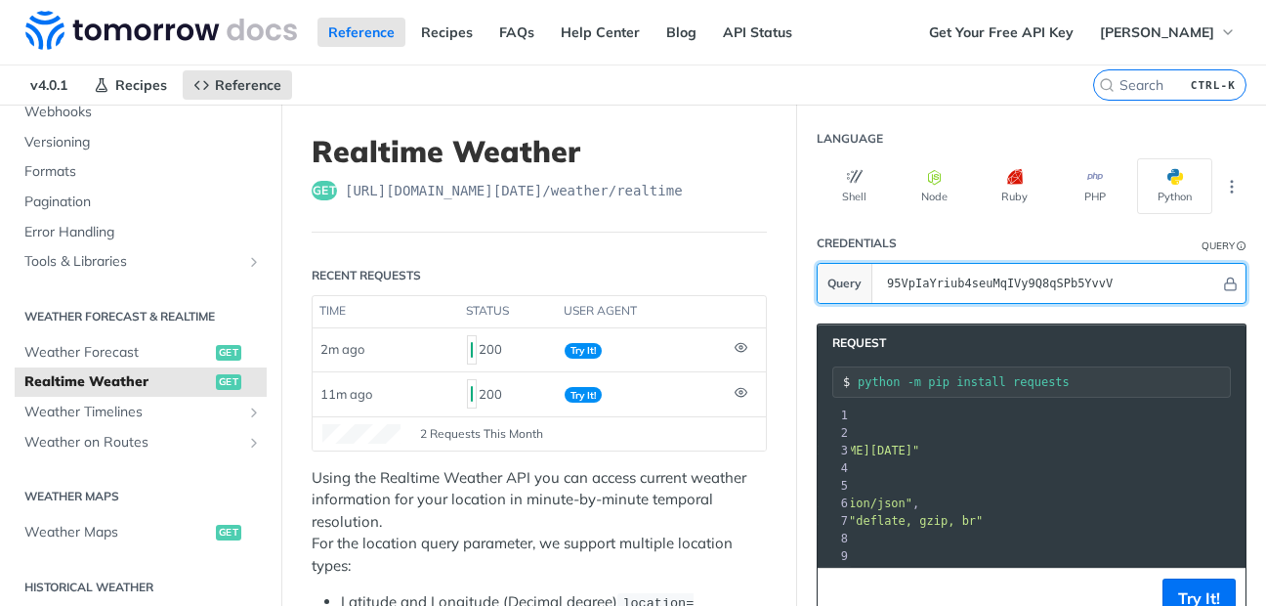
drag, startPoint x: 1124, startPoint y: 282, endPoint x: 875, endPoint y: 284, distance: 249.2
click at [878, 284] on input "95VpIaYriub4seuMqIVy9Q8qSPb5YvvV" at bounding box center [1049, 283] width 343 height 39
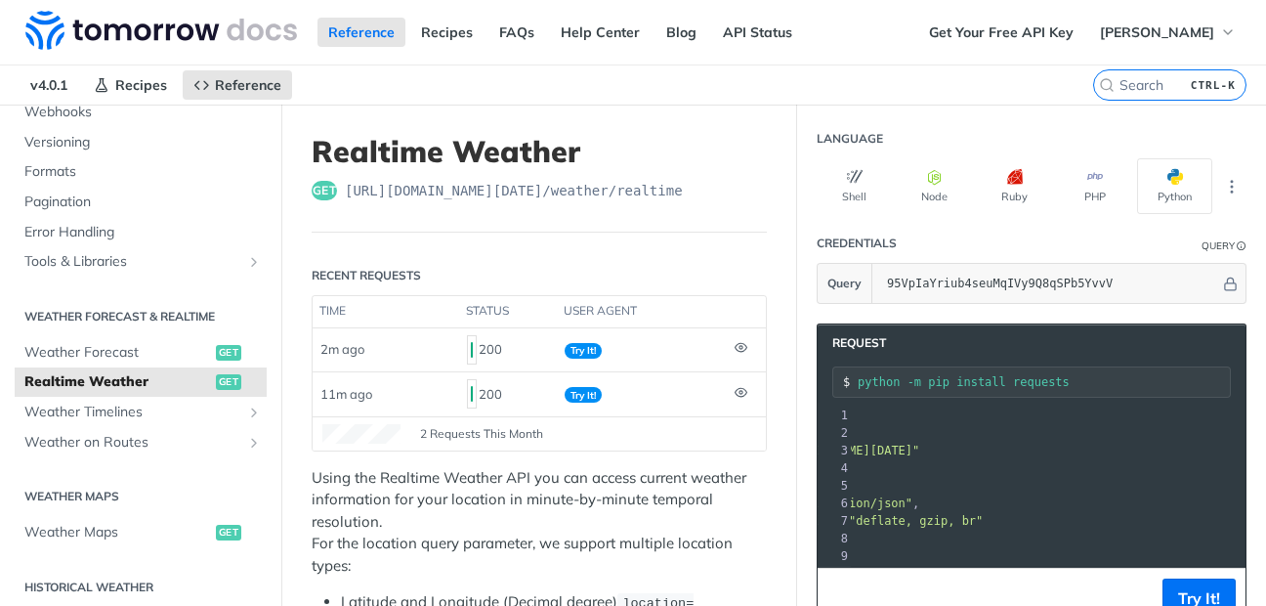
click at [722, 267] on header "Recent Requests" at bounding box center [539, 275] width 455 height 39
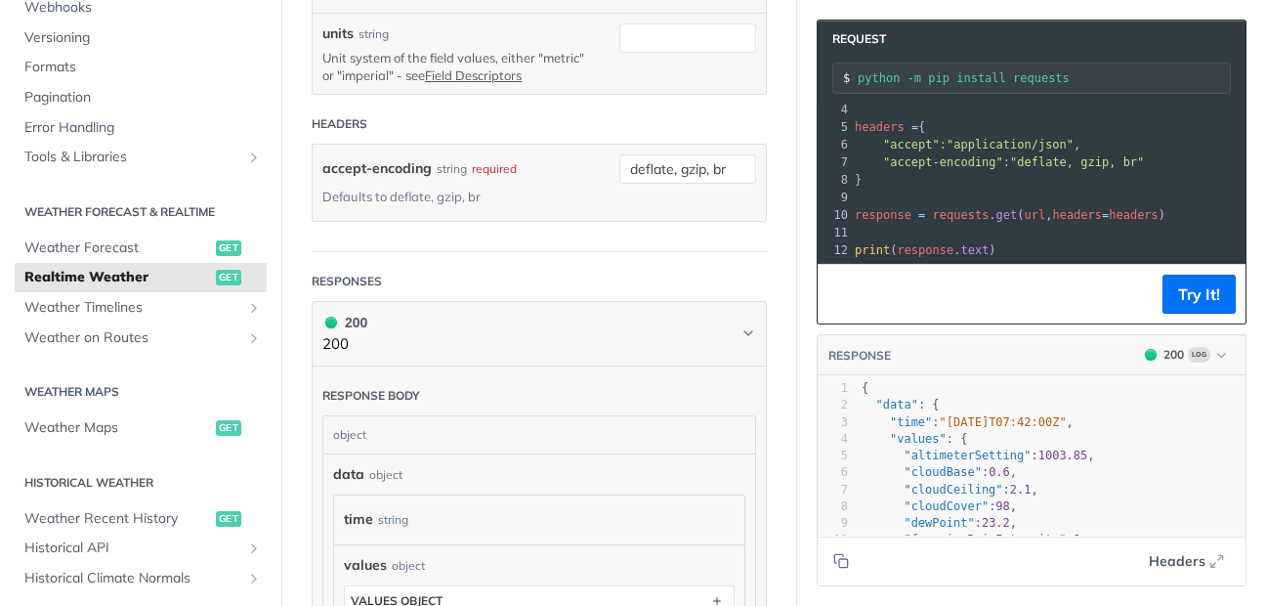
scroll to position [821, 0]
click at [45, 252] on span "Weather Forecast" at bounding box center [117, 248] width 187 height 20
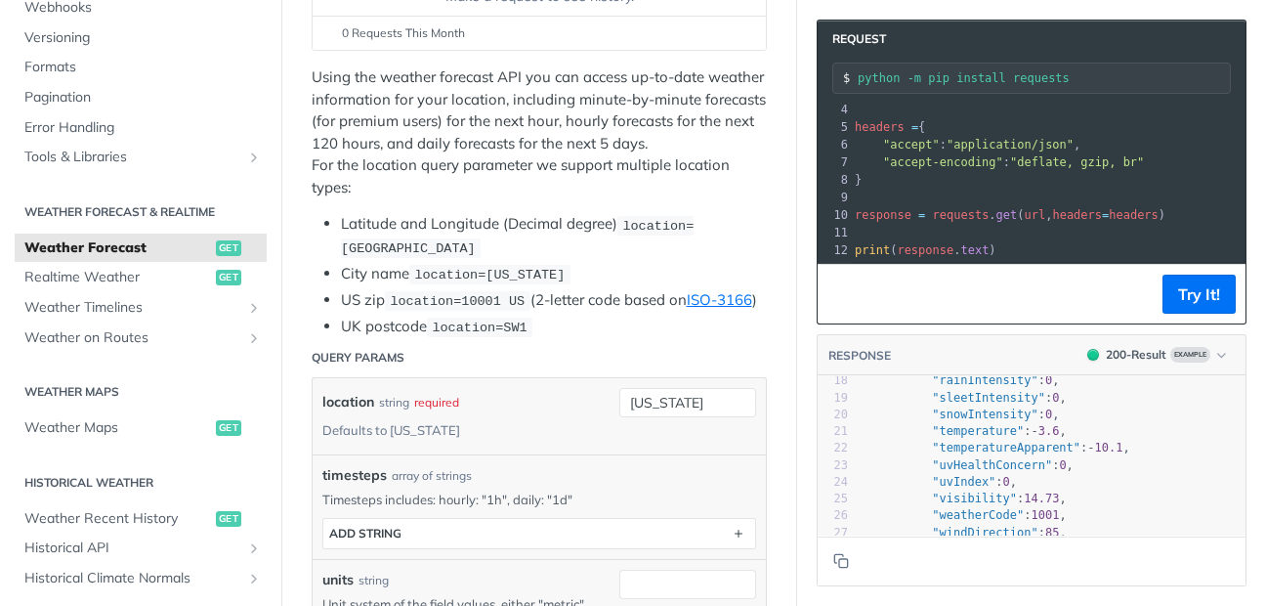
scroll to position [447, 0]
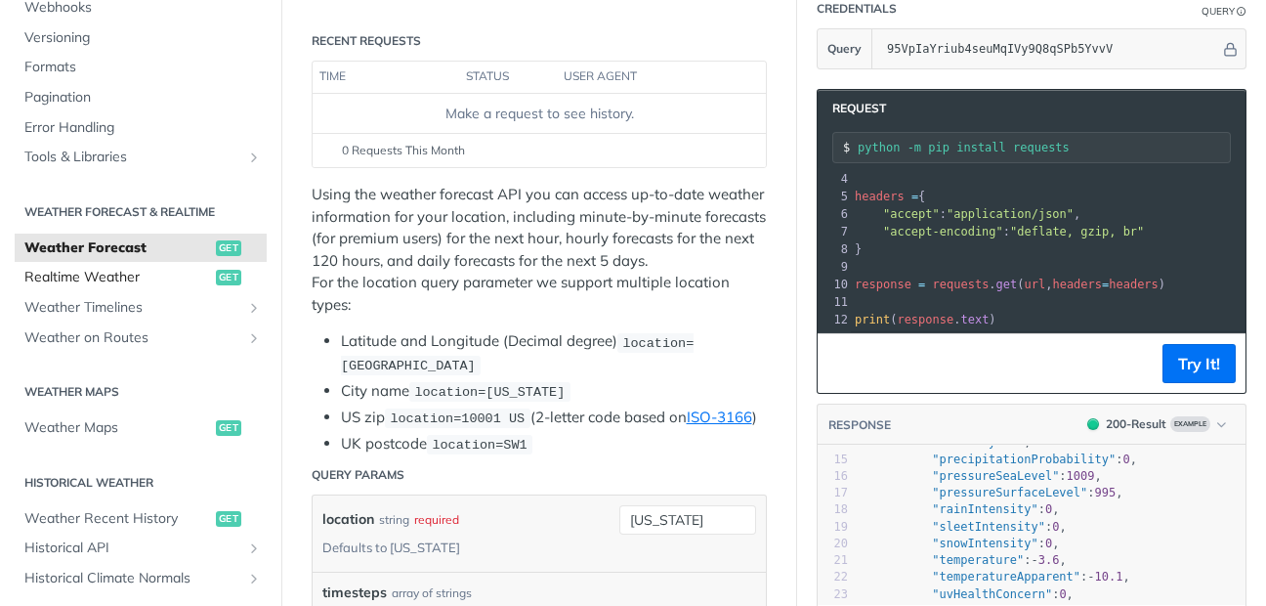
click at [157, 286] on link "Realtime Weather get" at bounding box center [141, 277] width 252 height 29
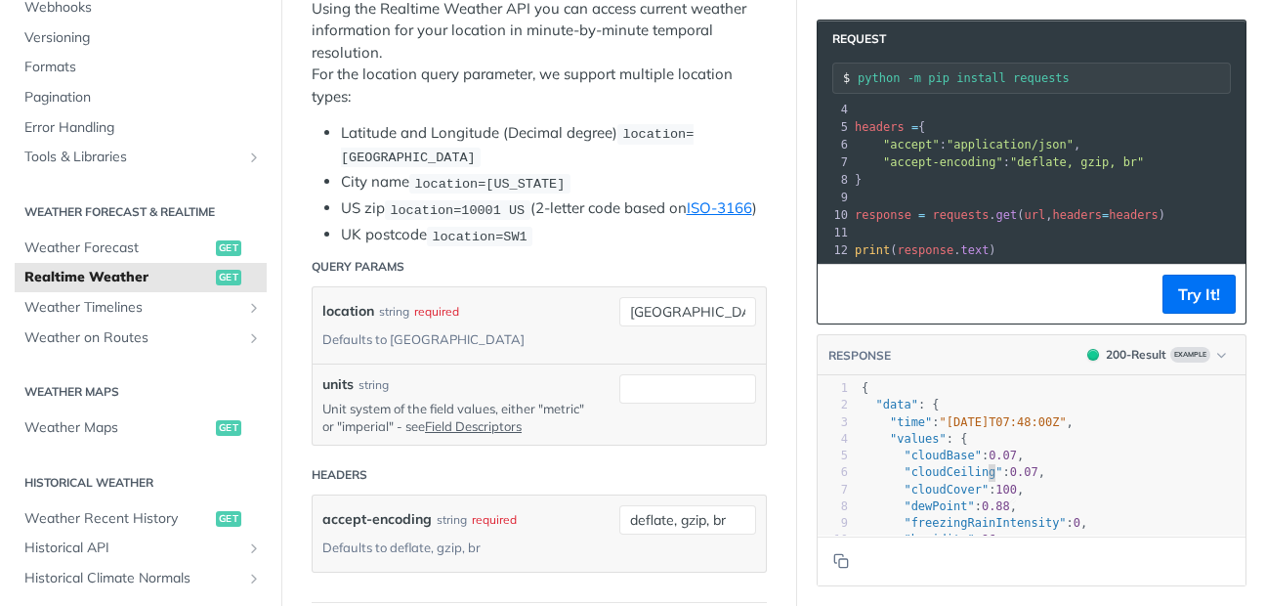
type textarea "​"
click at [607, 325] on div "Realtime Weather get [URL][DOMAIN_NAME][DATE] /weather/realtime Recent Requests…" at bounding box center [773, 614] width 985 height 1957
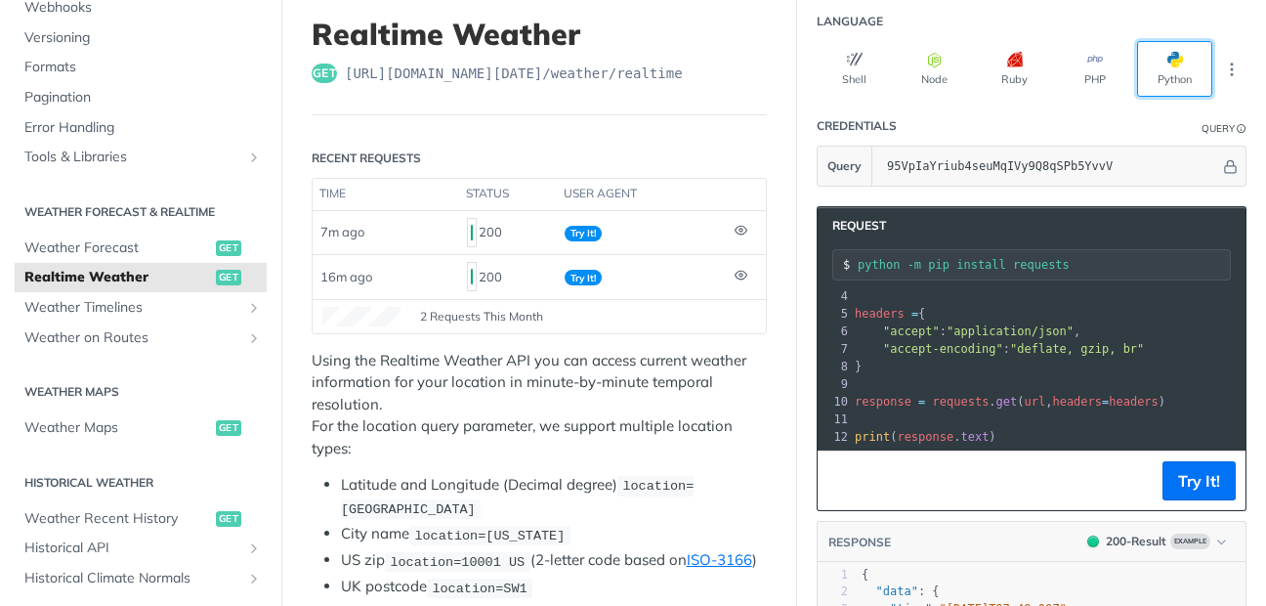
click at [1183, 65] on span "button" at bounding box center [1183, 60] width 0 height 16
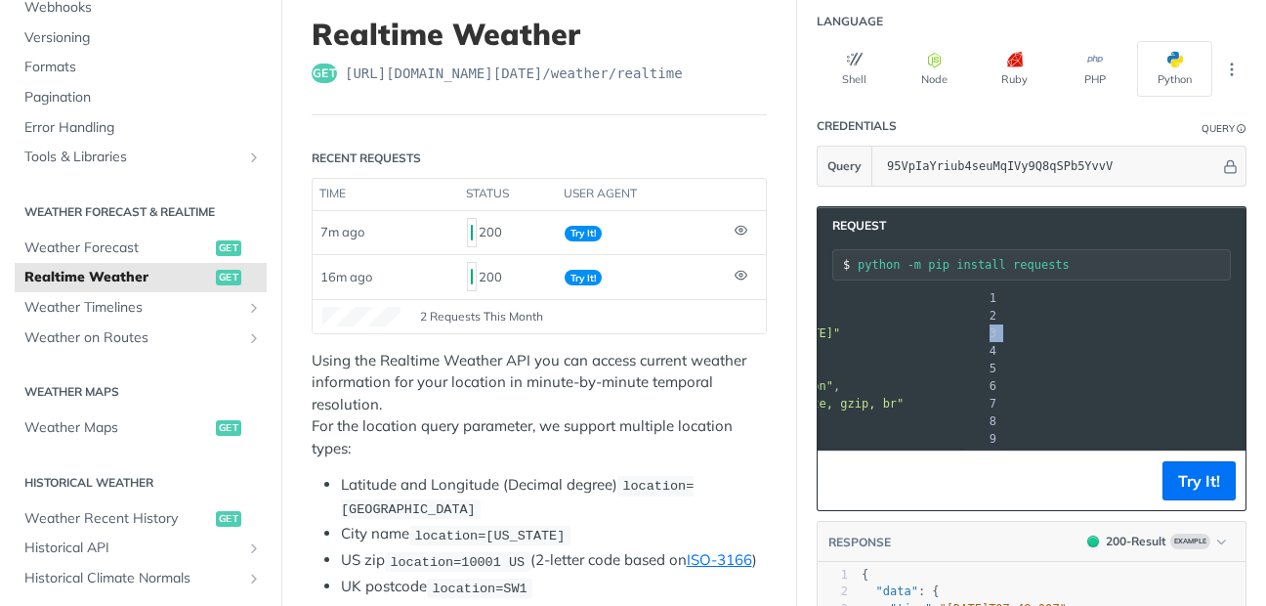
scroll to position [0, 389]
drag, startPoint x: 889, startPoint y: 328, endPoint x: 1206, endPoint y: 330, distance: 316.6
click at [706, 330] on span ""[URL][DOMAIN_NAME][DATE]"" at bounding box center [615, 333] width 184 height 14
copy span "[URL][DOMAIN_NAME][DATE]"
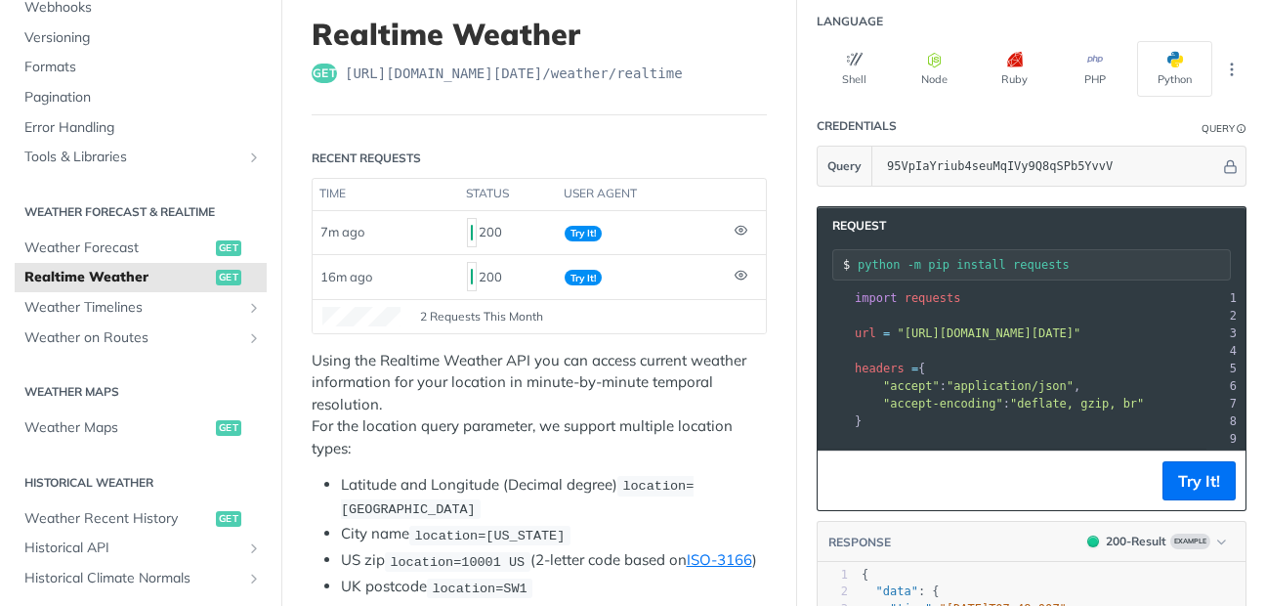
click at [950, 360] on pre "headers = {" at bounding box center [1235, 369] width 769 height 18
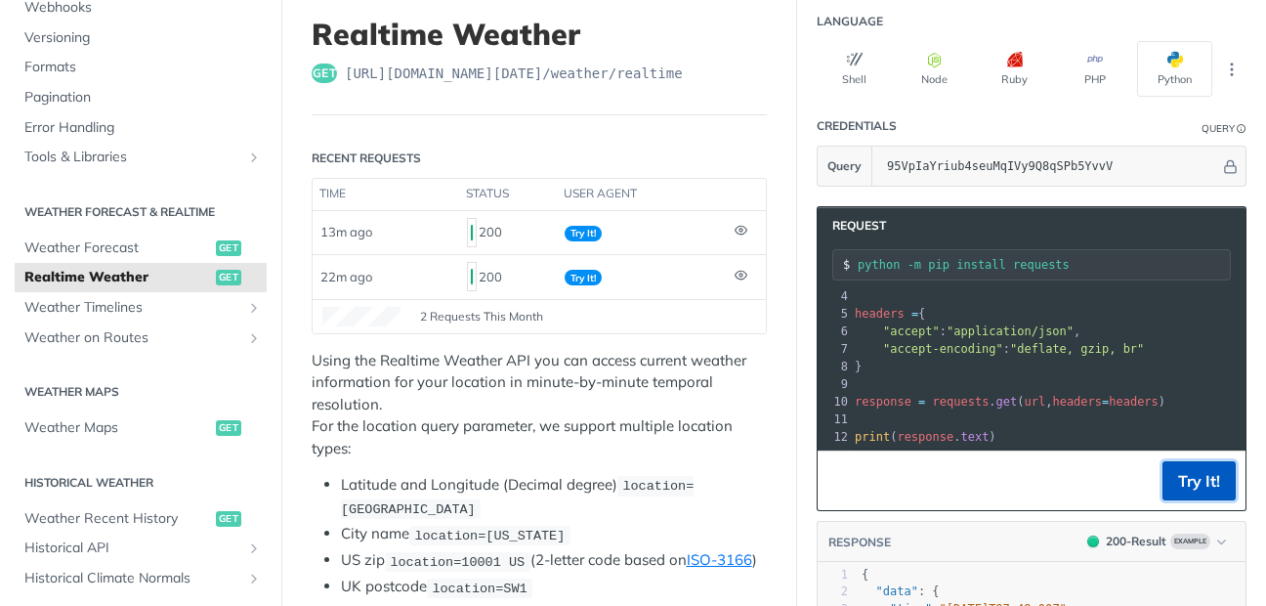
click at [1167, 472] on button "Try It!" at bounding box center [1199, 480] width 73 height 39
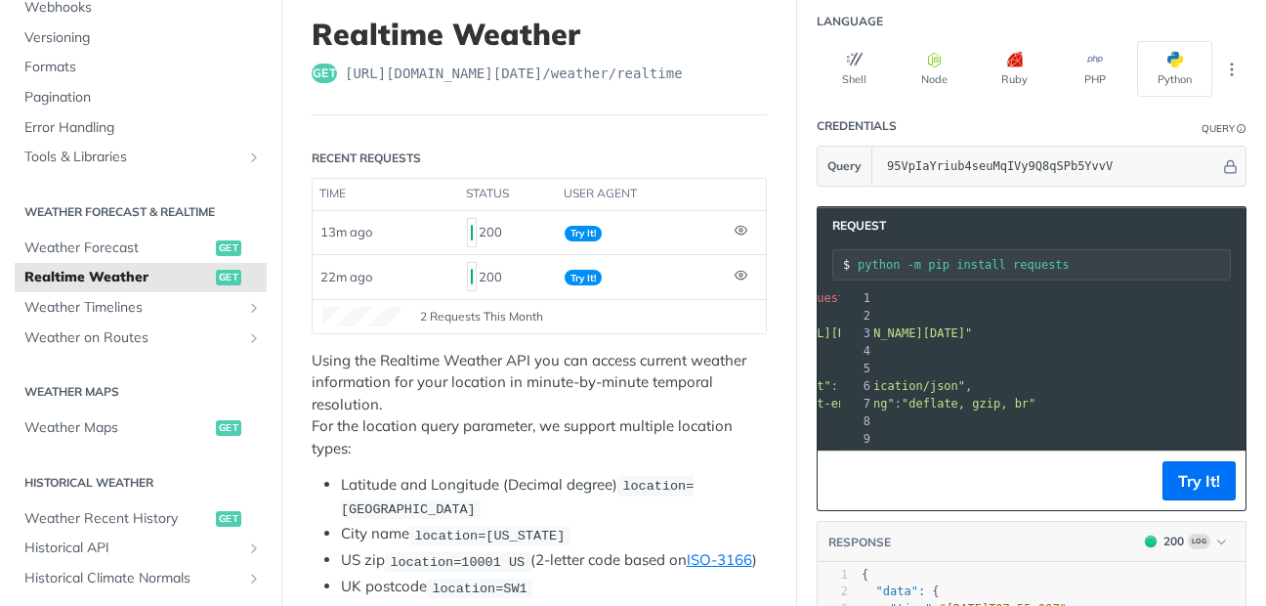
scroll to position [0, 200]
drag, startPoint x: 1001, startPoint y: 337, endPoint x: 1105, endPoint y: 341, distance: 104.6
click at [1105, 341] on div "1 import requests 2 ​ 3 url = "[URL][DOMAIN_NAME][DATE]" 4 ​ 5 headers = { 6 "a…" at bounding box center [1035, 394] width 769 height 211
click at [1067, 385] on pre ""accept" : "application/json" ," at bounding box center [1035, 386] width 769 height 18
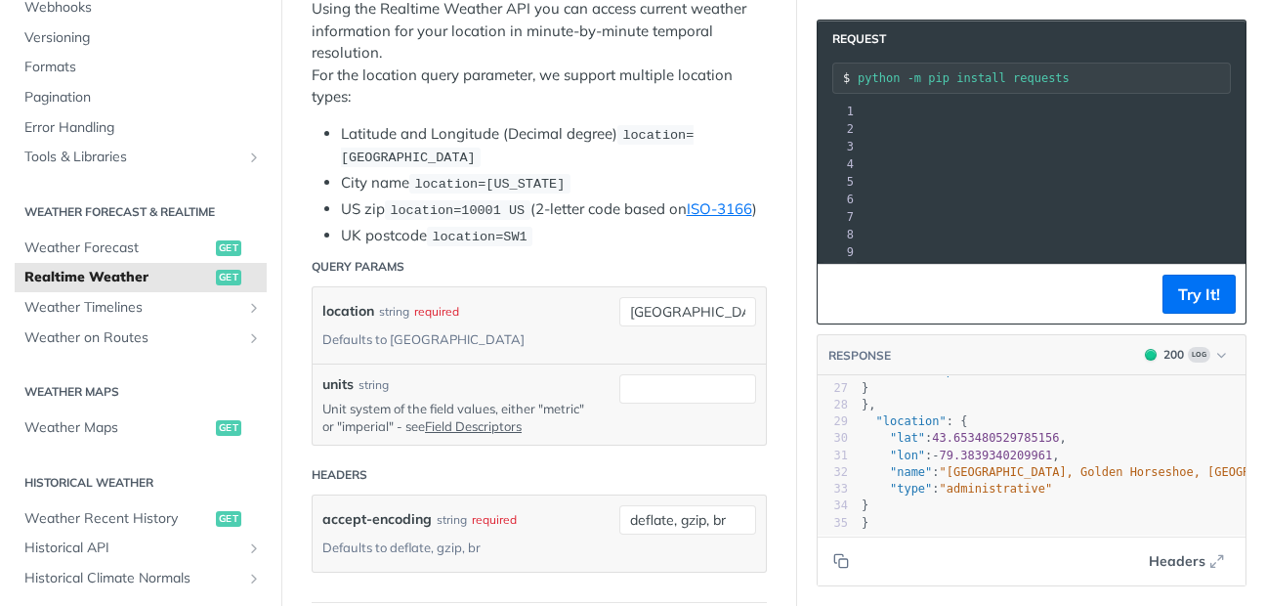
scroll to position [0, 380]
drag, startPoint x: 937, startPoint y: 148, endPoint x: 1057, endPoint y: 148, distance: 120.2
click at [706, 148] on span ""[URL][DOMAIN_NAME][DATE]"" at bounding box center [615, 147] width 184 height 14
click at [631, 326] on input "[GEOGRAPHIC_DATA]" at bounding box center [688, 311] width 137 height 29
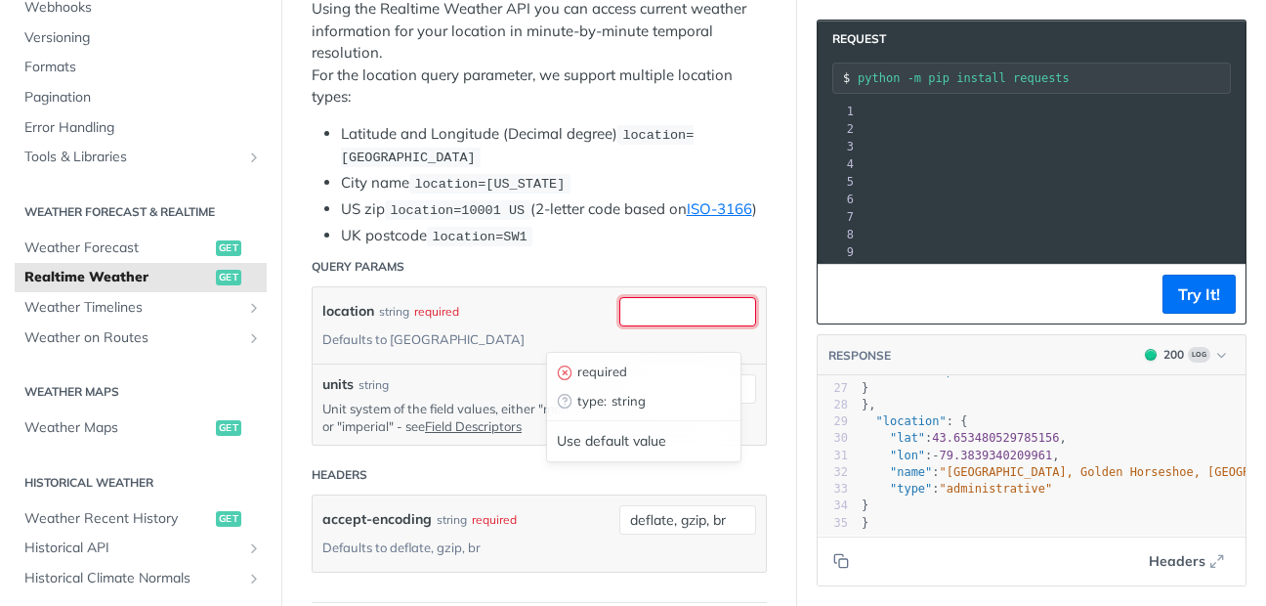
paste input "22.7196"
click at [692, 323] on input "22.7196," at bounding box center [688, 311] width 137 height 29
click at [687, 326] on input "22.7196," at bounding box center [688, 311] width 137 height 29
paste input "75.8577"
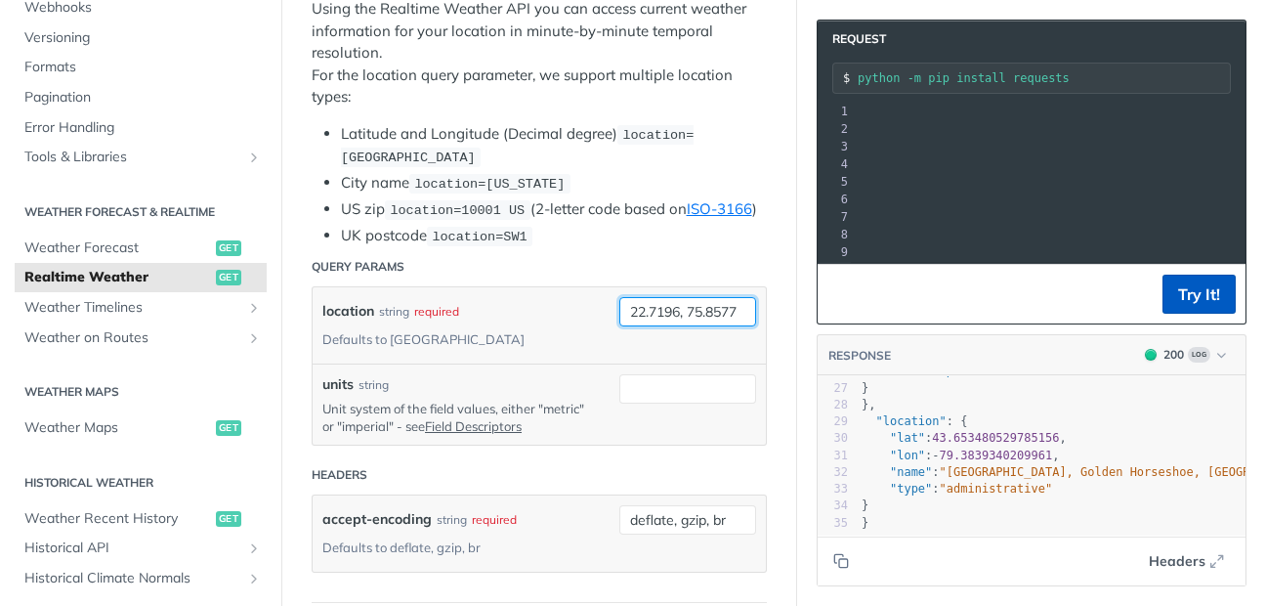
type input "22.7196, 75.8577"
click at [1164, 300] on button "Try It!" at bounding box center [1199, 294] width 73 height 39
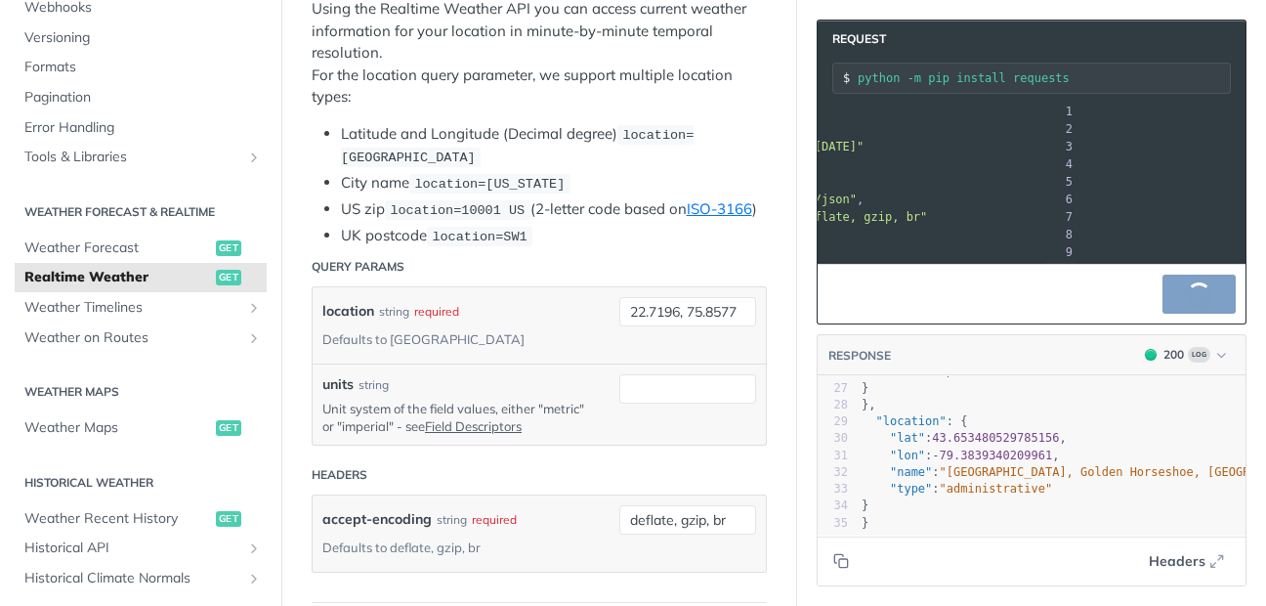
scroll to position [0, 481]
